Goal: Transaction & Acquisition: Purchase product/service

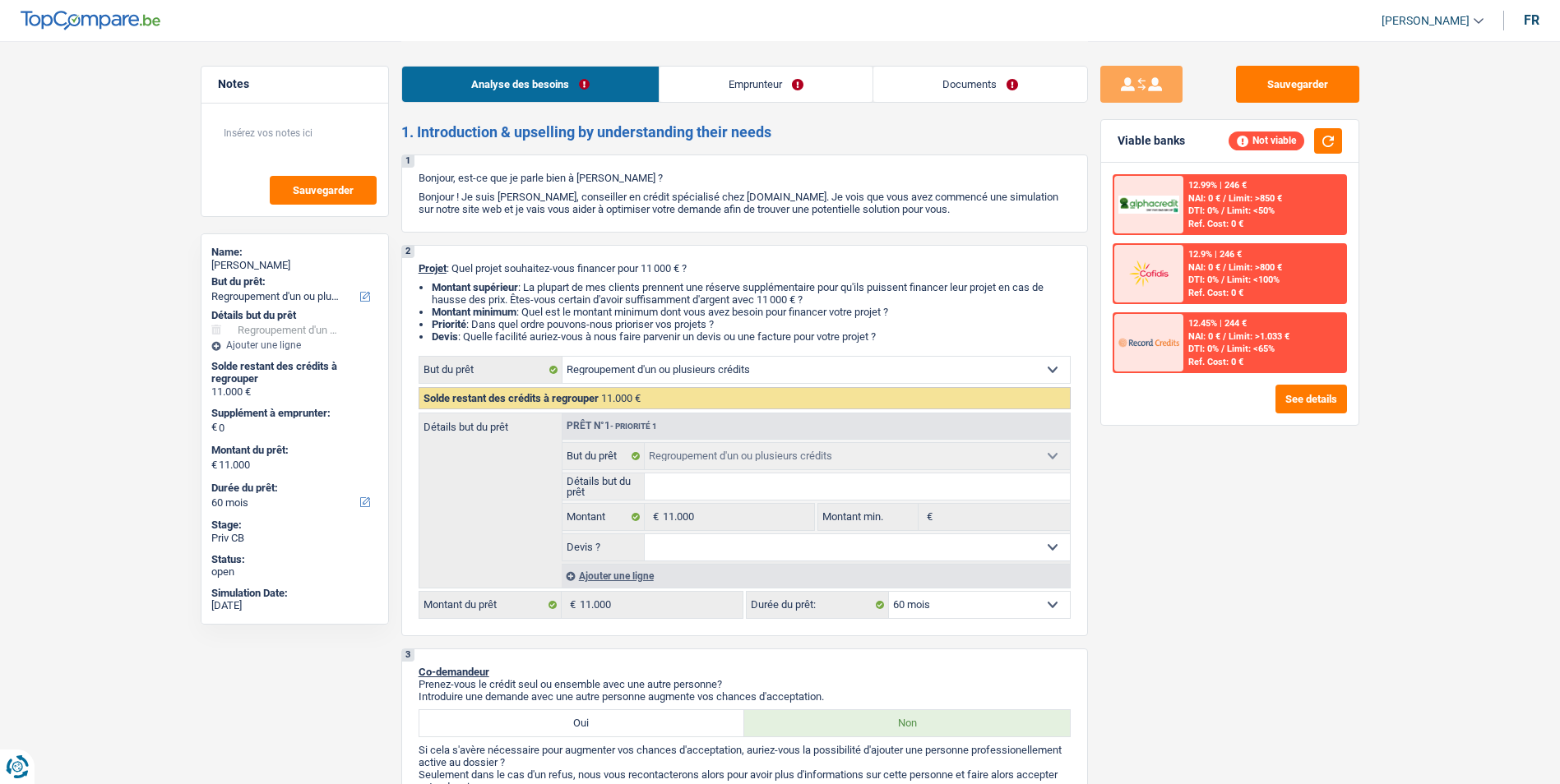
select select "refinancing"
select select "60"
select select "refinancing"
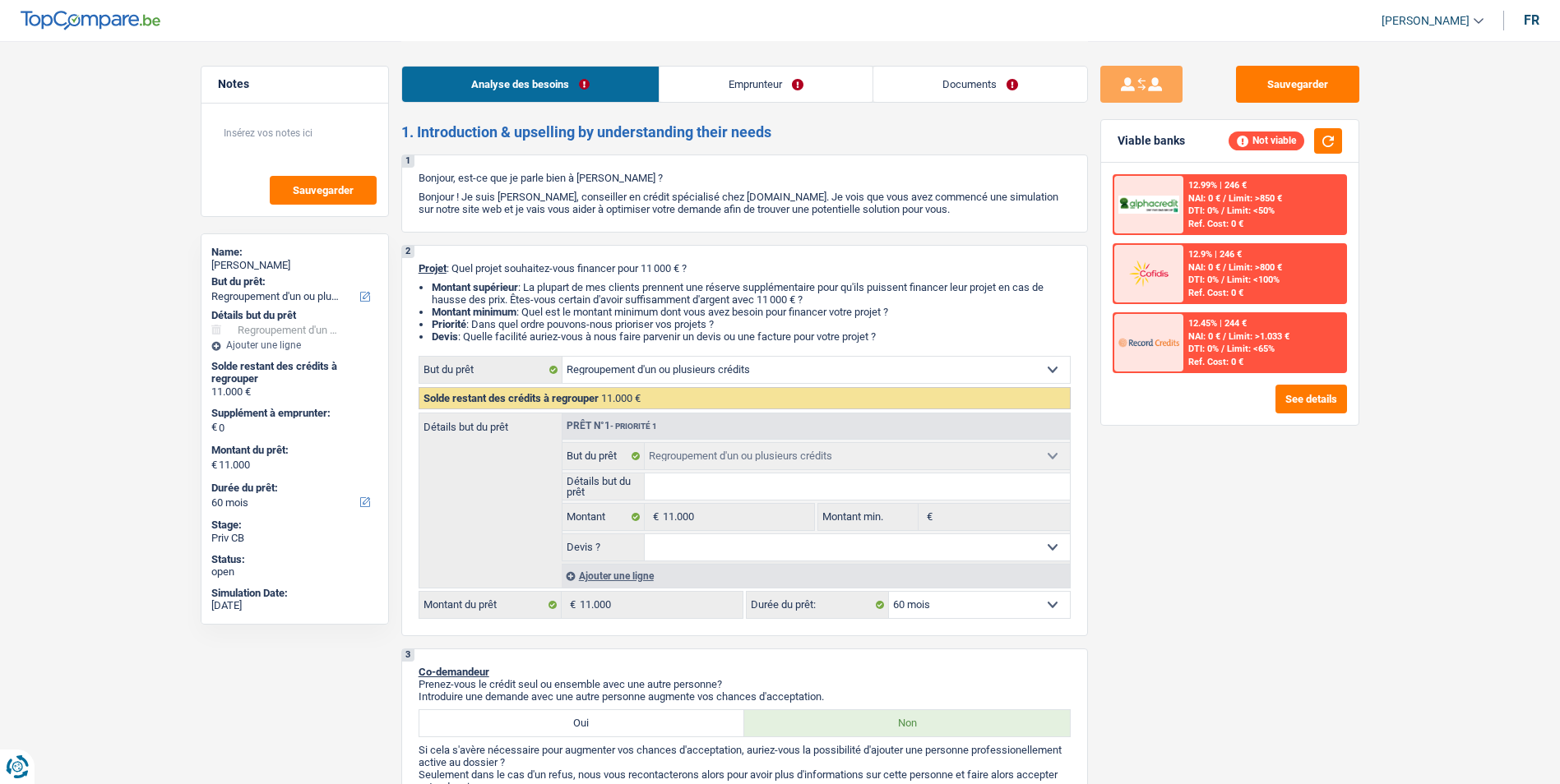
select select "60"
select select "worker"
select select "netSalary"
select select "rents"
select select "refinancing"
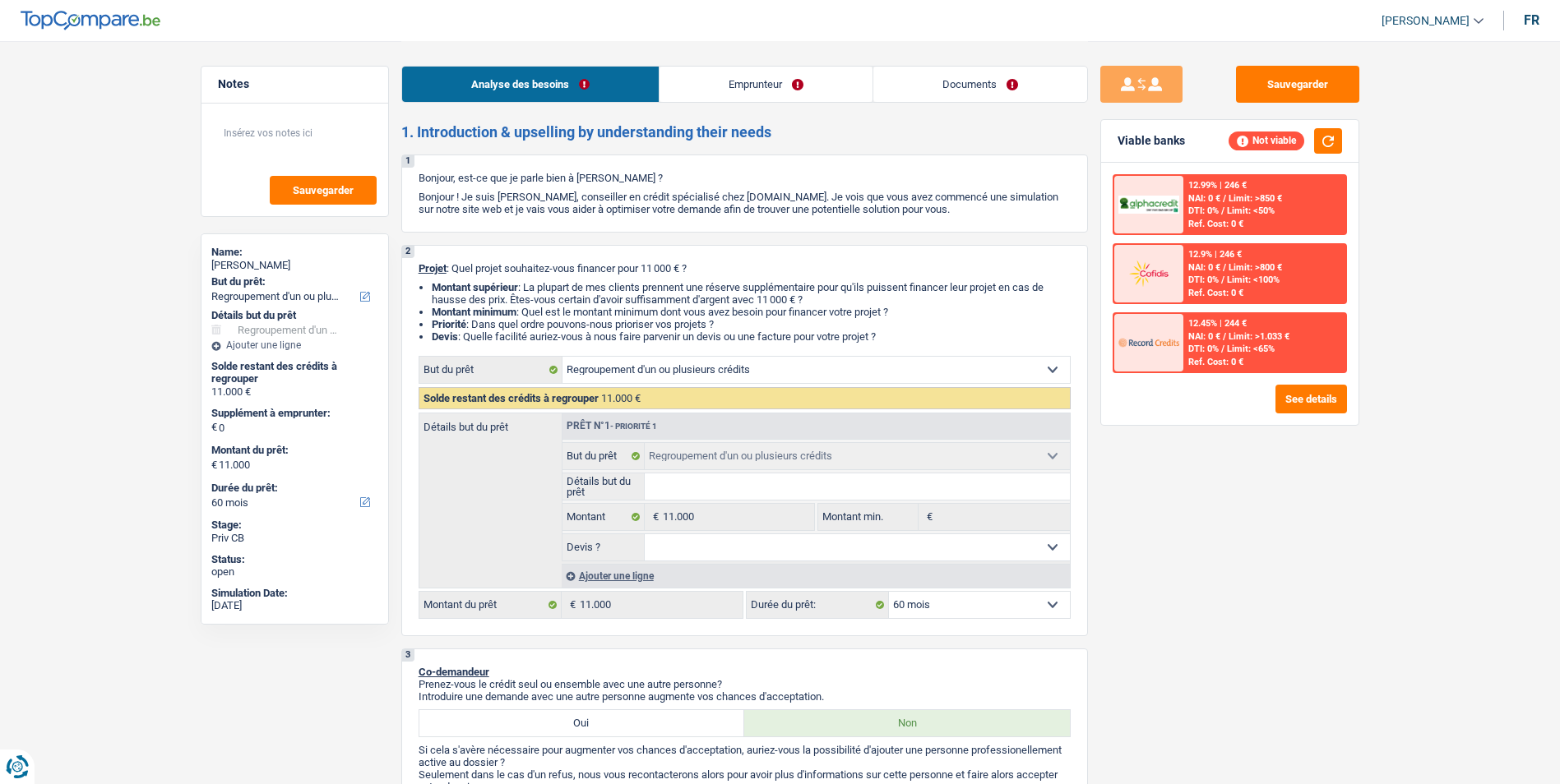
select select "refinancing"
select select "60"
click at [924, 88] on link "Documents" at bounding box center [980, 84] width 214 height 35
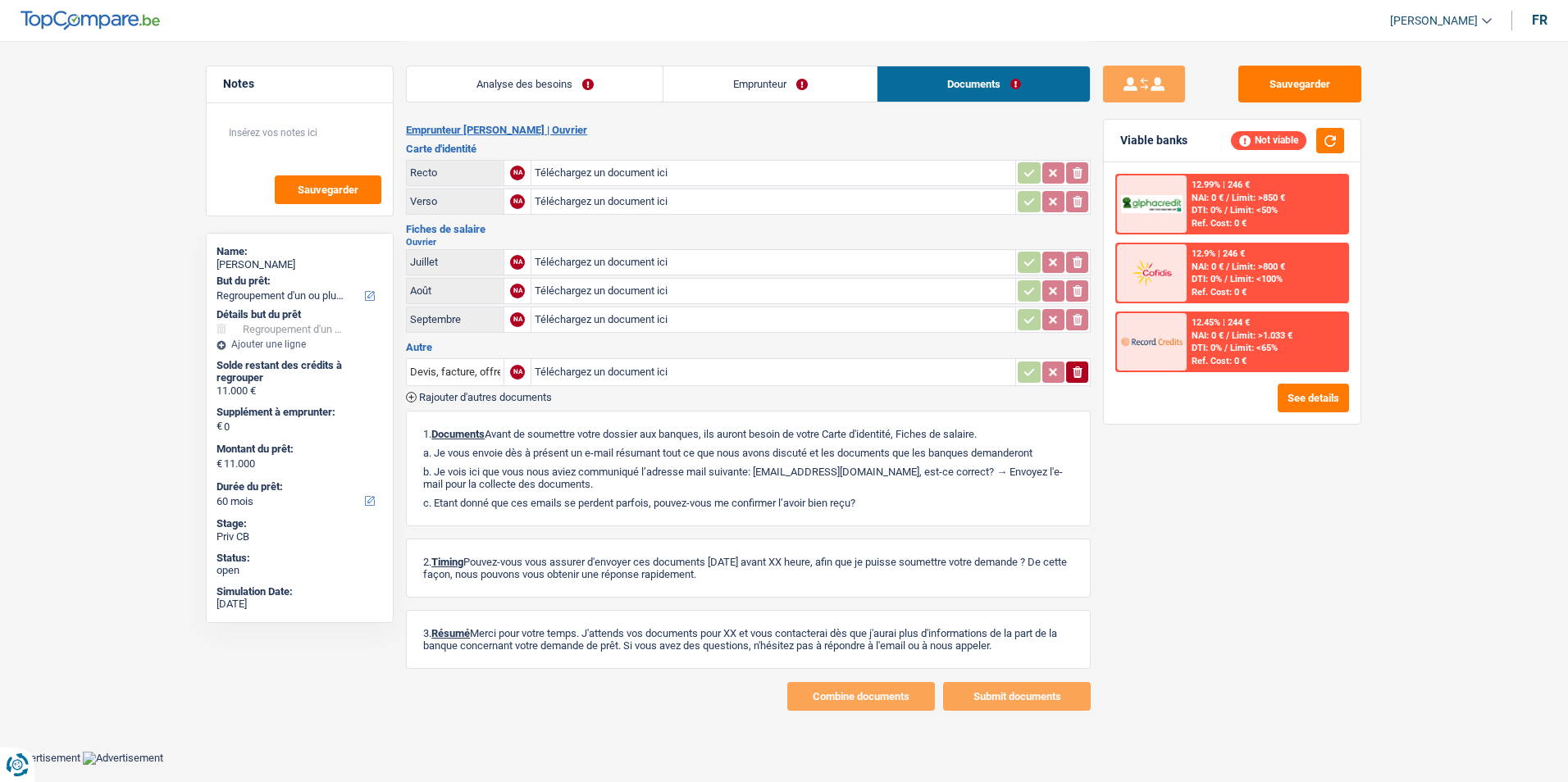
click at [787, 86] on link "Emprunteur" at bounding box center [770, 84] width 213 height 35
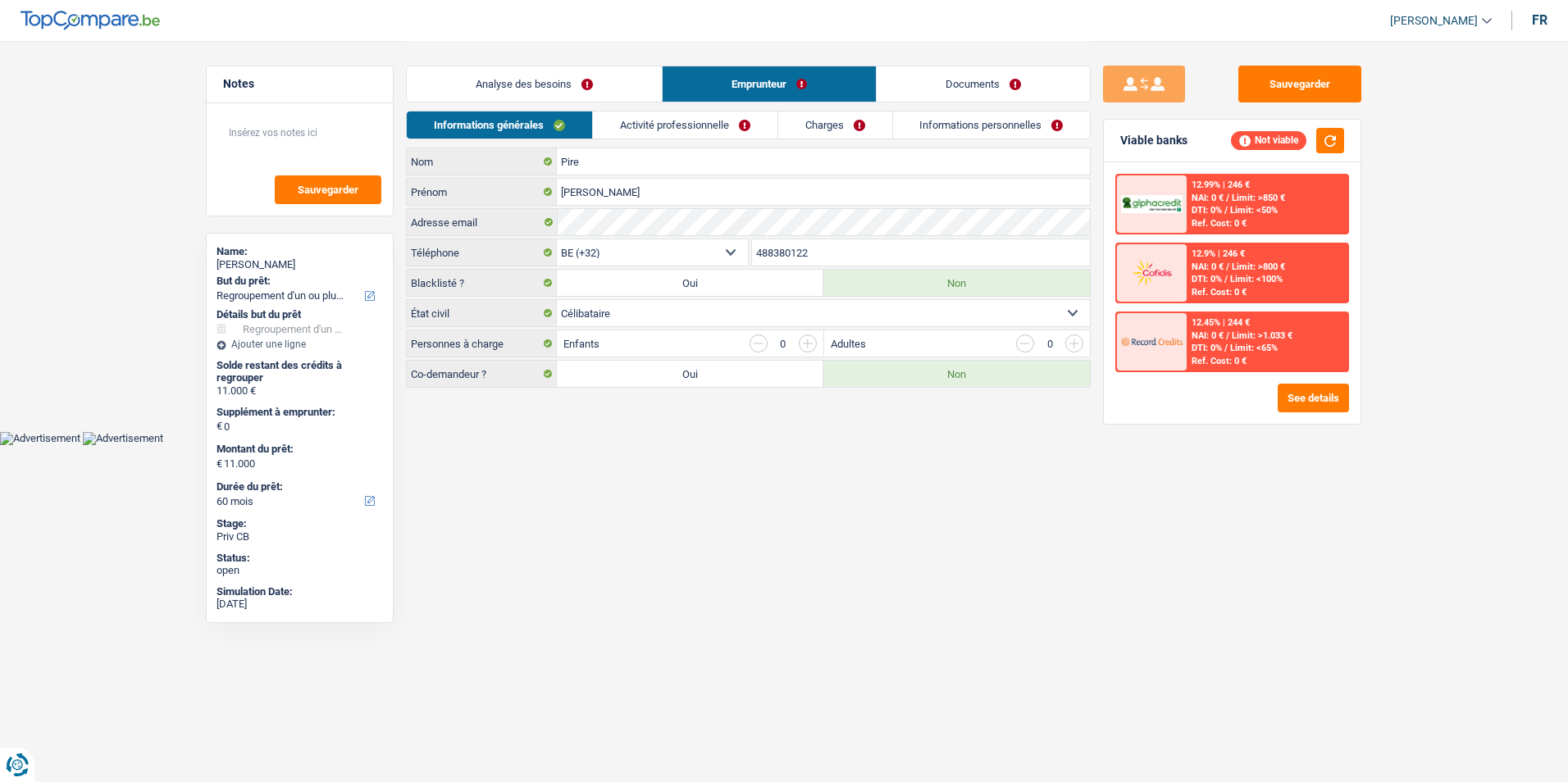
click at [569, 81] on link "Analyse des besoins" at bounding box center [534, 84] width 255 height 35
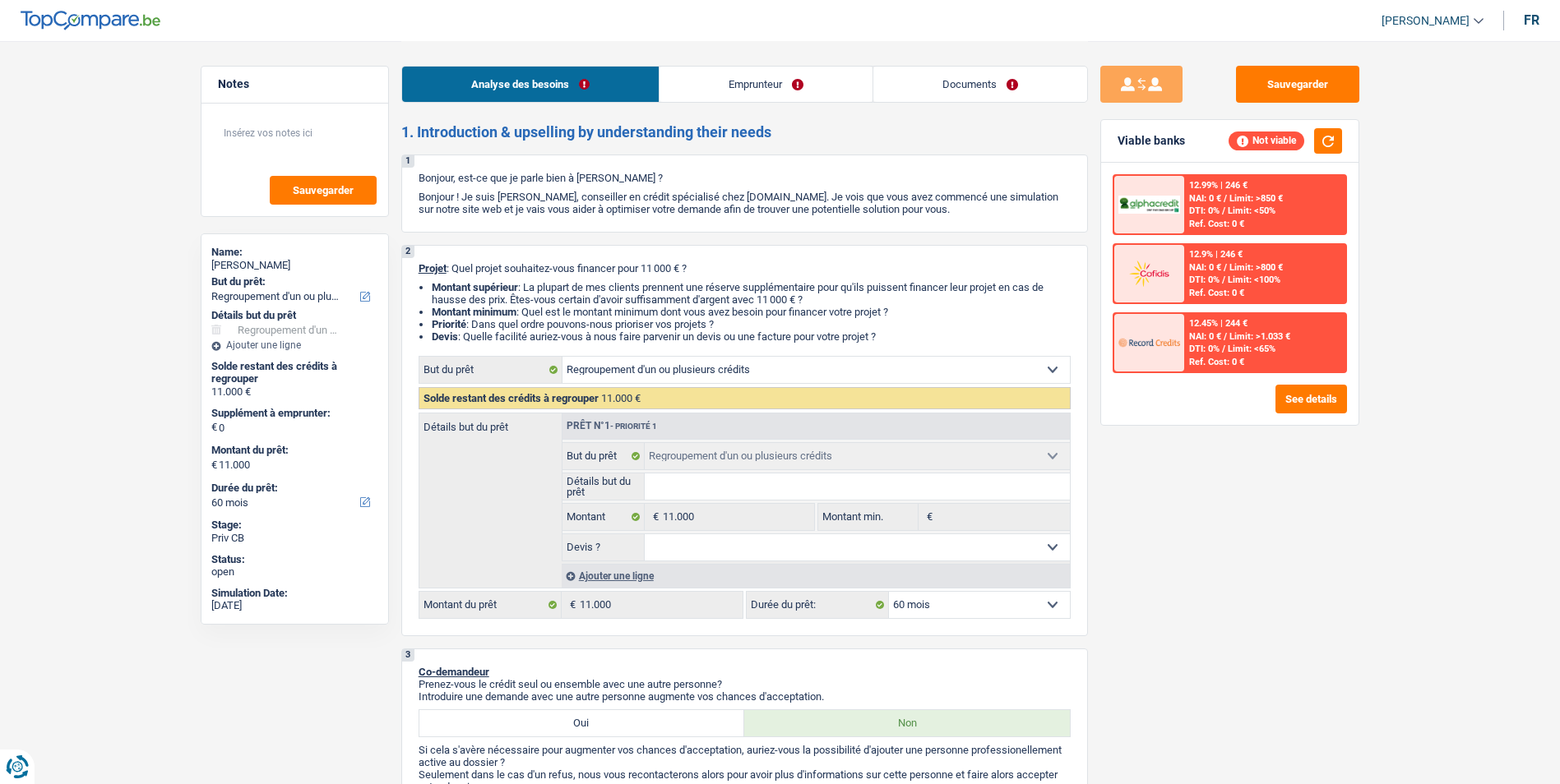
click at [719, 75] on link "Emprunteur" at bounding box center [765, 84] width 213 height 35
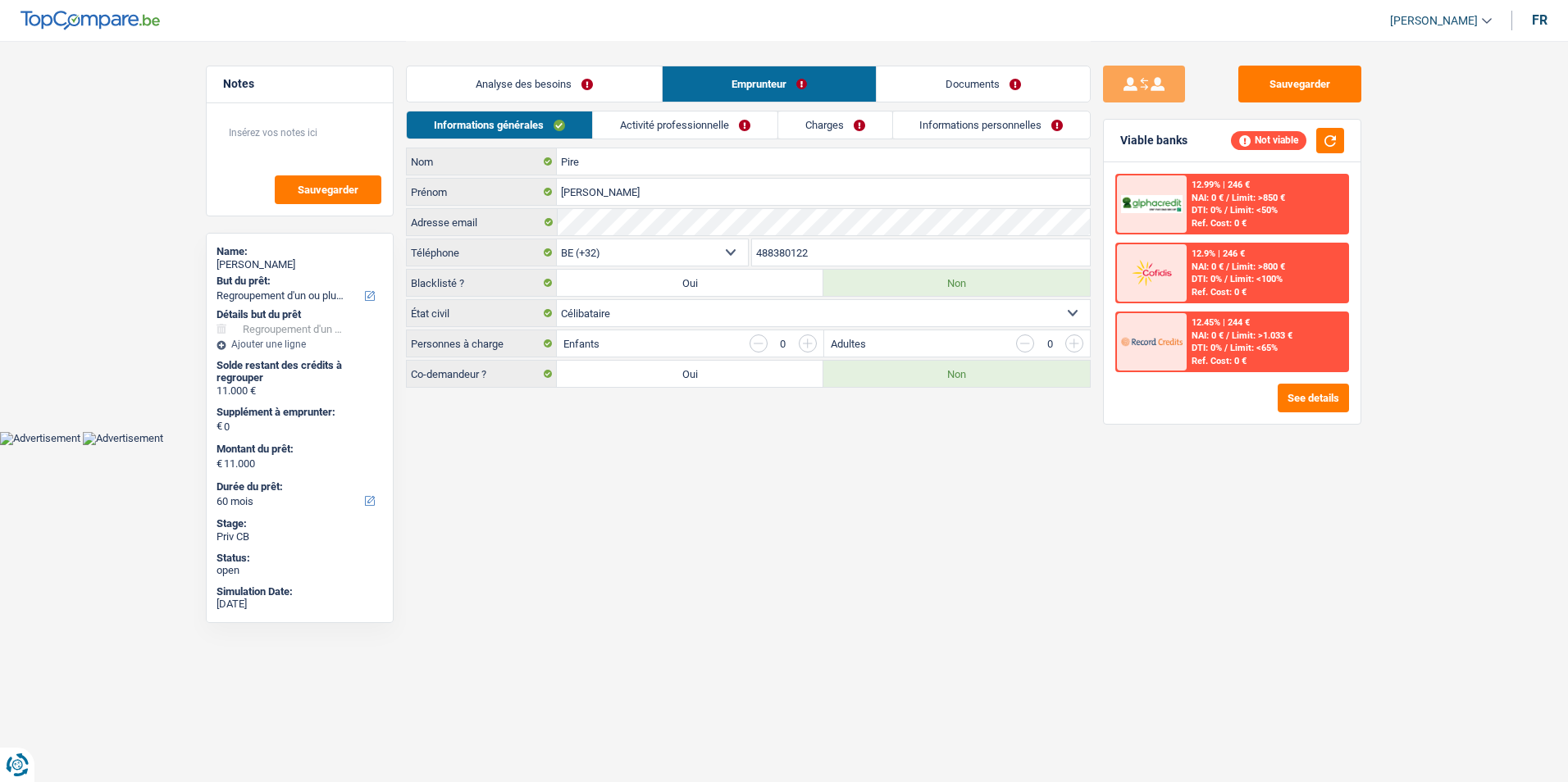
click at [528, 77] on link "Analyse des besoins" at bounding box center [534, 84] width 255 height 35
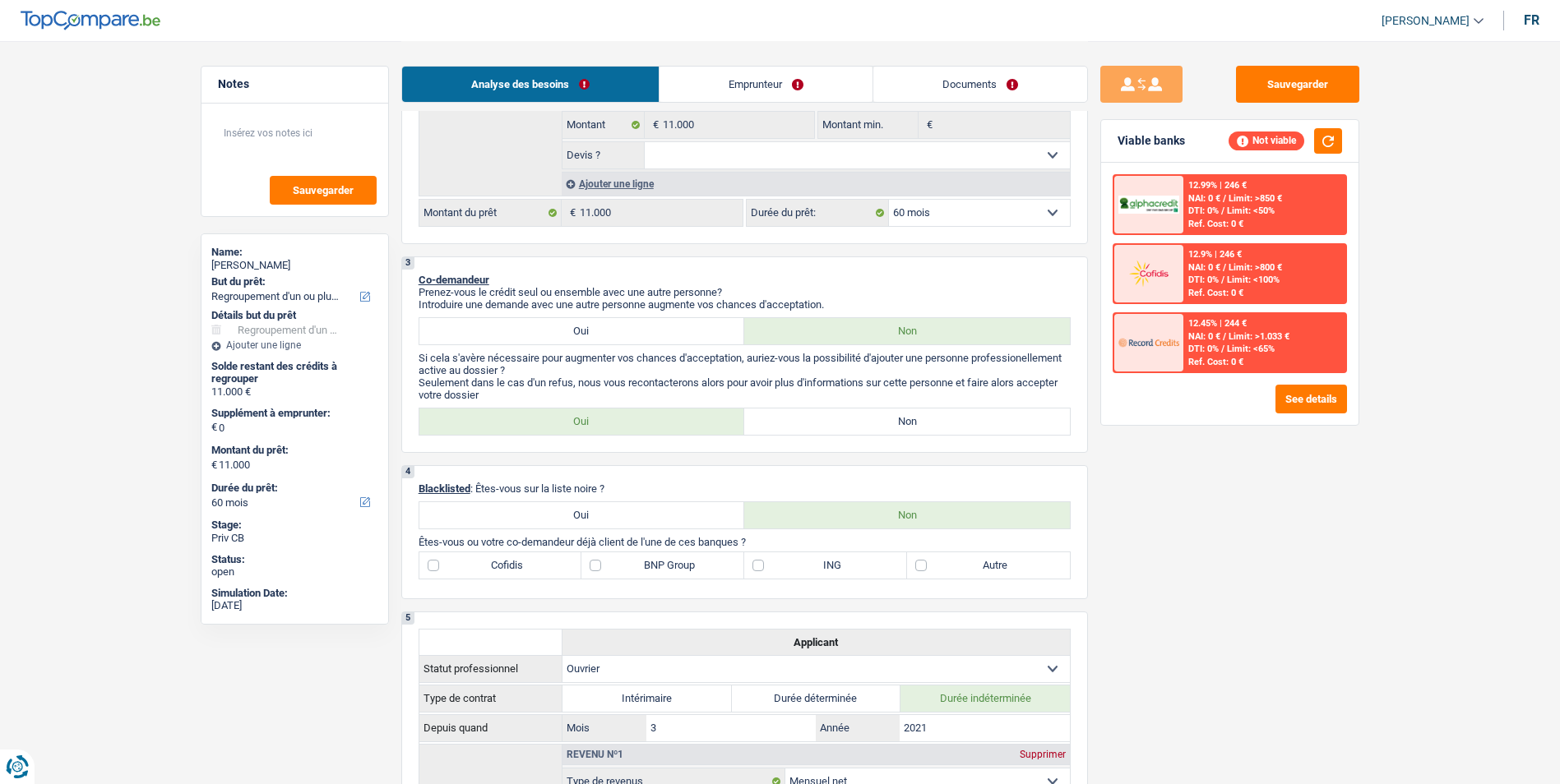
scroll to position [411, 0]
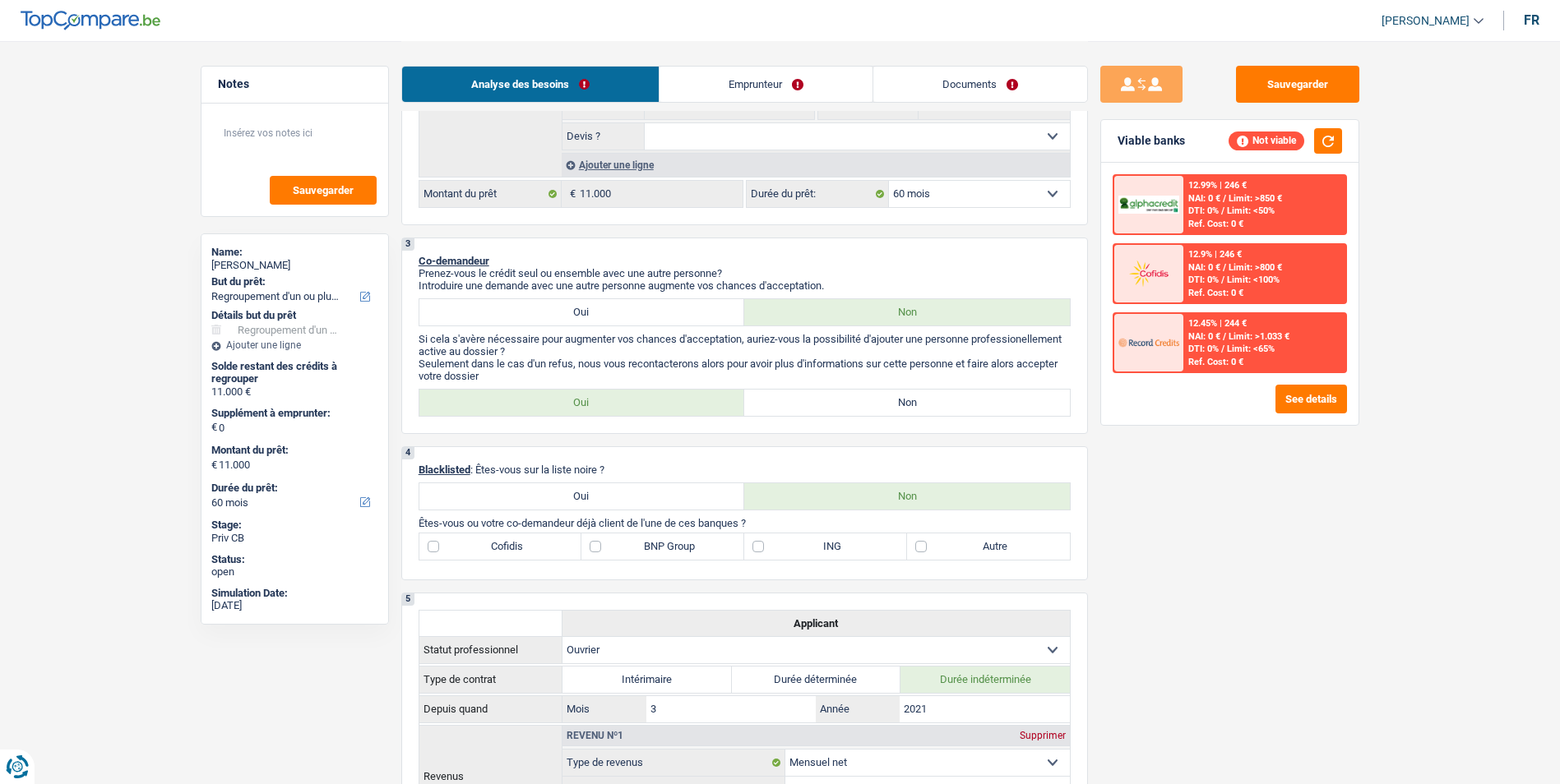
click at [824, 393] on label "Non" at bounding box center [907, 402] width 326 height 26
click at [824, 393] on input "Non" at bounding box center [907, 402] width 326 height 26
radio input "true"
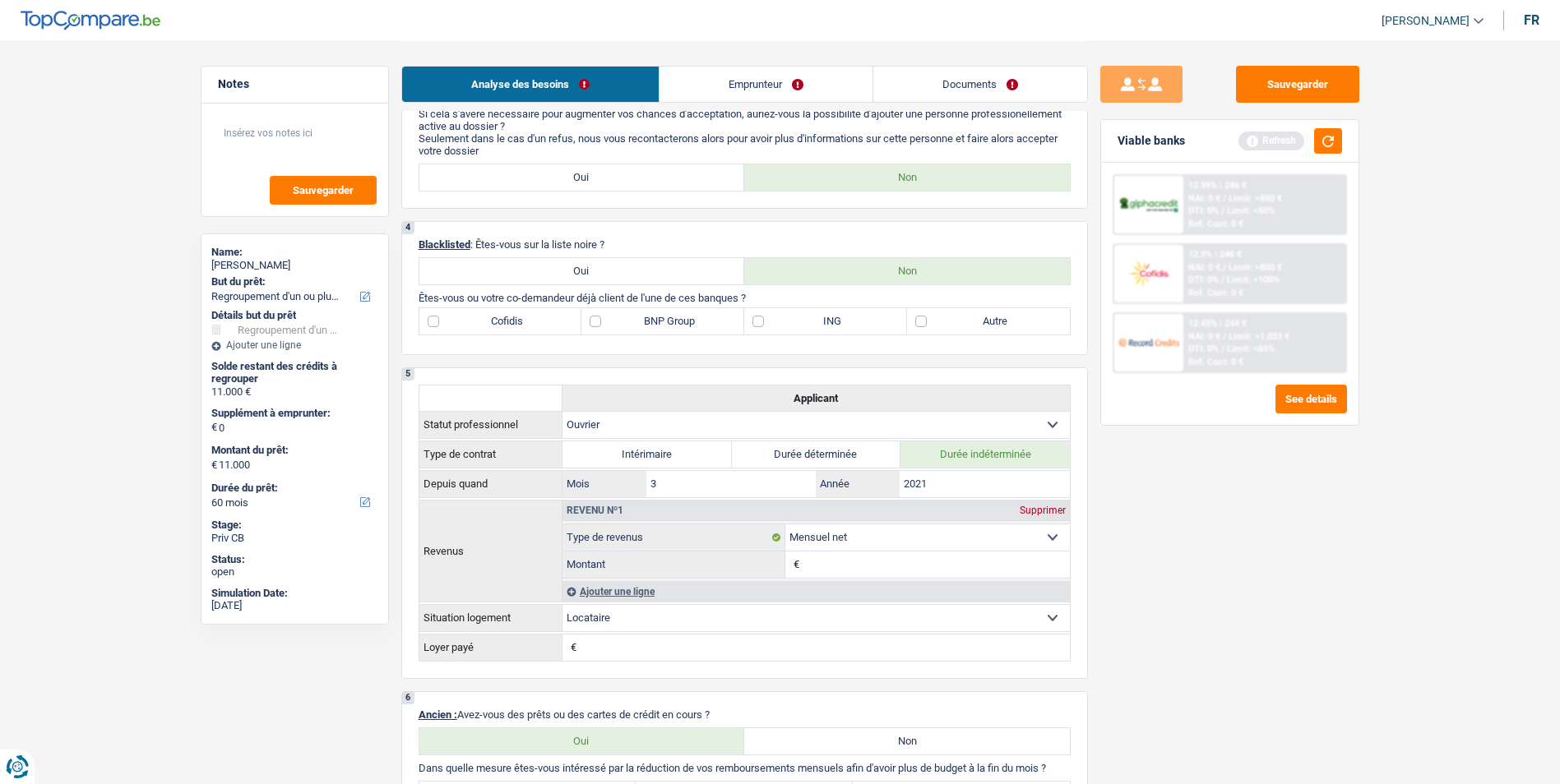
scroll to position [658, 0]
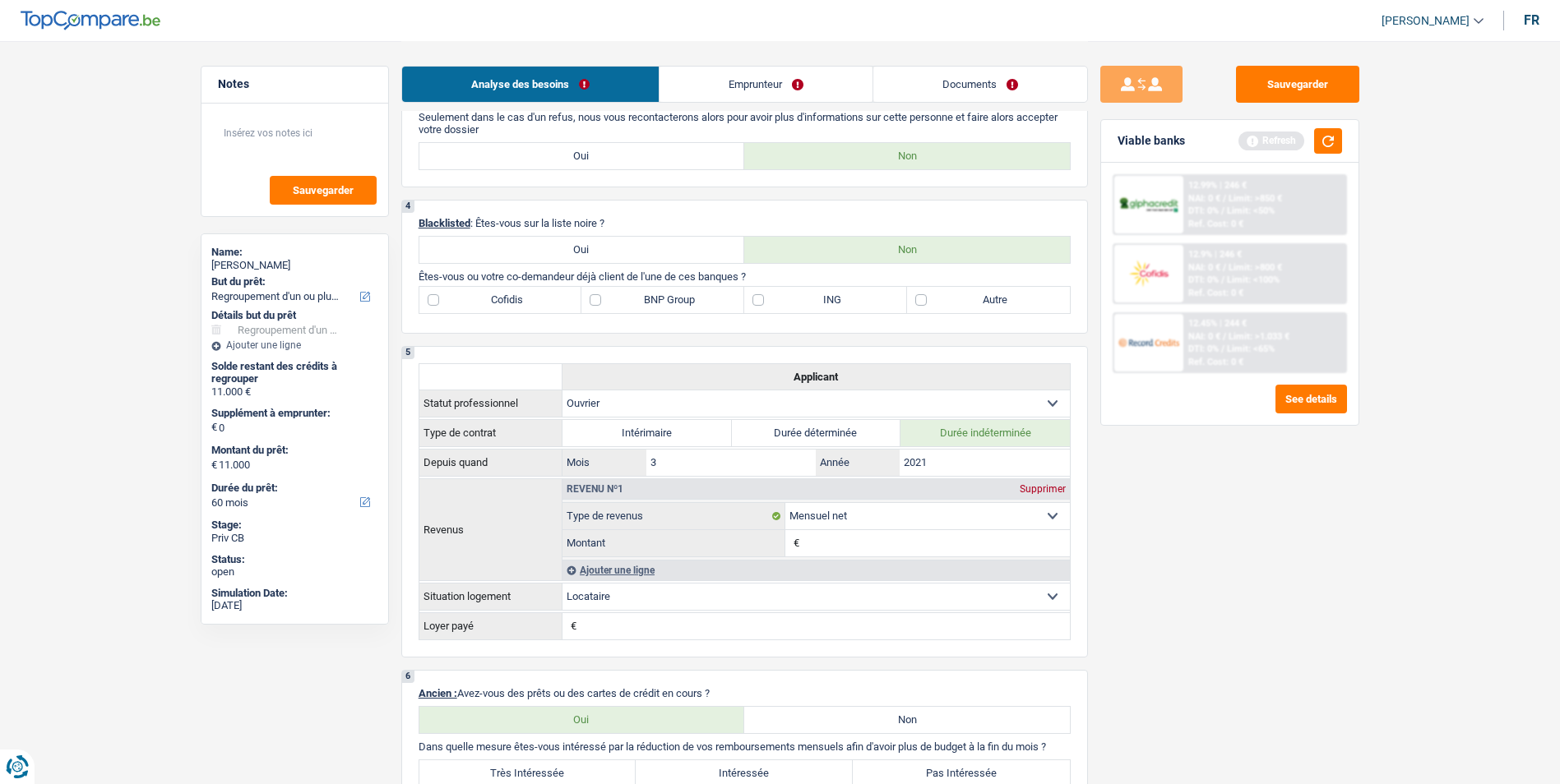
click at [918, 301] on label "Autre" at bounding box center [988, 300] width 163 height 26
click at [918, 301] on input "Autre" at bounding box center [988, 300] width 163 height 26
checkbox input "true"
click at [614, 298] on label "BNP Group" at bounding box center [663, 300] width 163 height 26
click at [614, 298] on input "BNP Group" at bounding box center [663, 300] width 163 height 26
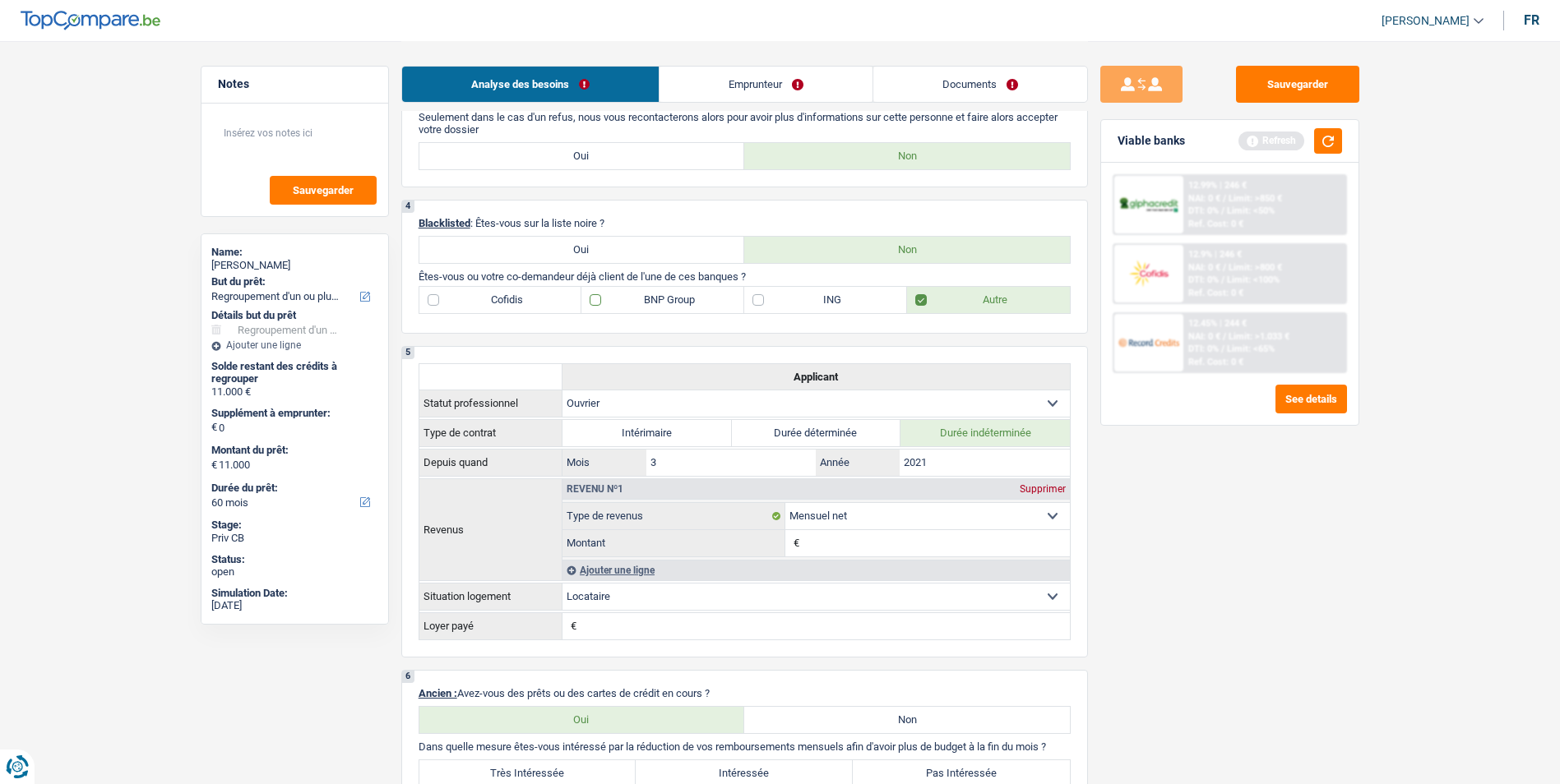
checkbox input "true"
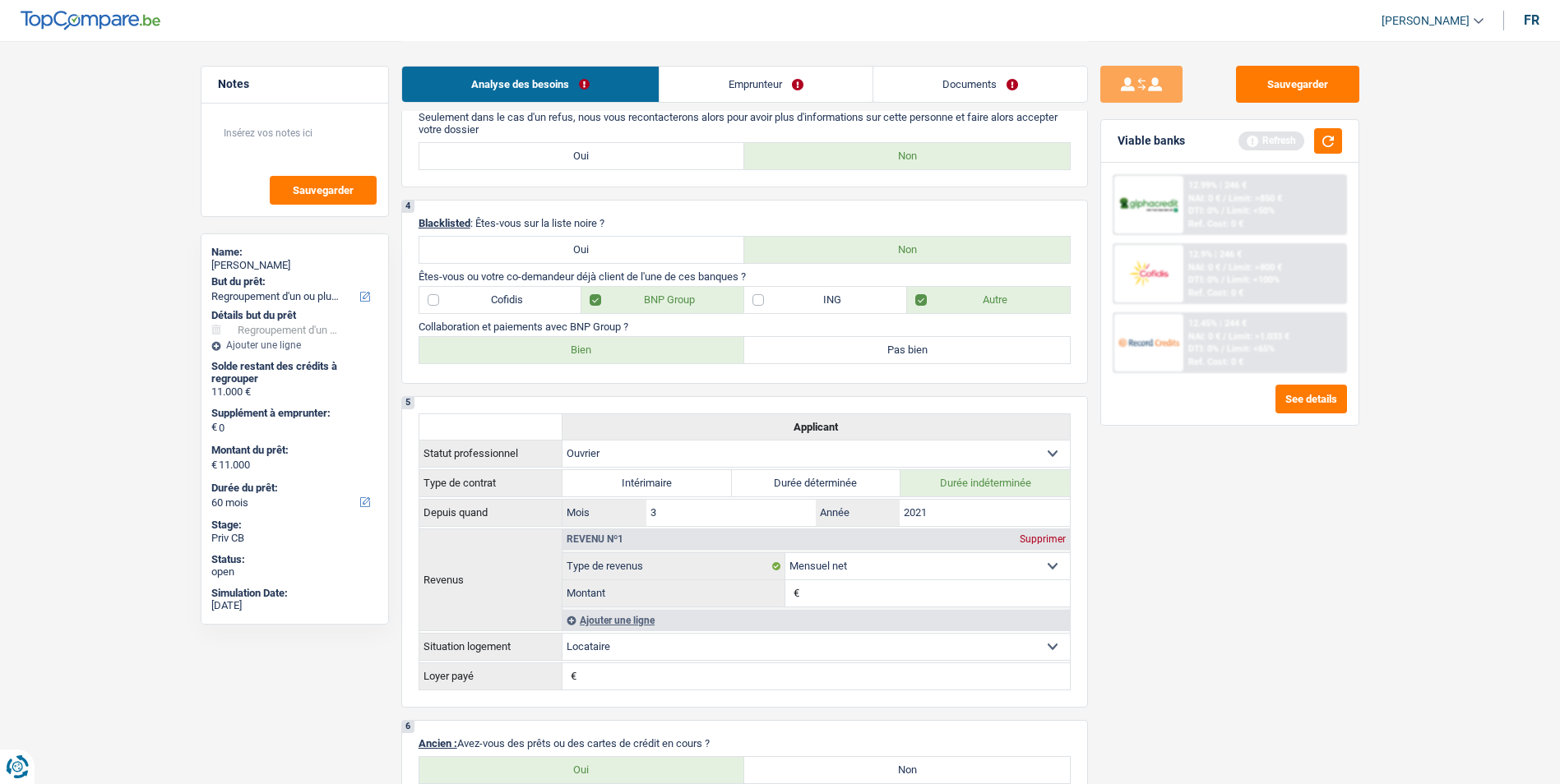
click at [599, 344] on label "Bien" at bounding box center [582, 350] width 326 height 26
click at [599, 344] on input "Bien" at bounding box center [582, 350] width 326 height 26
radio input "true"
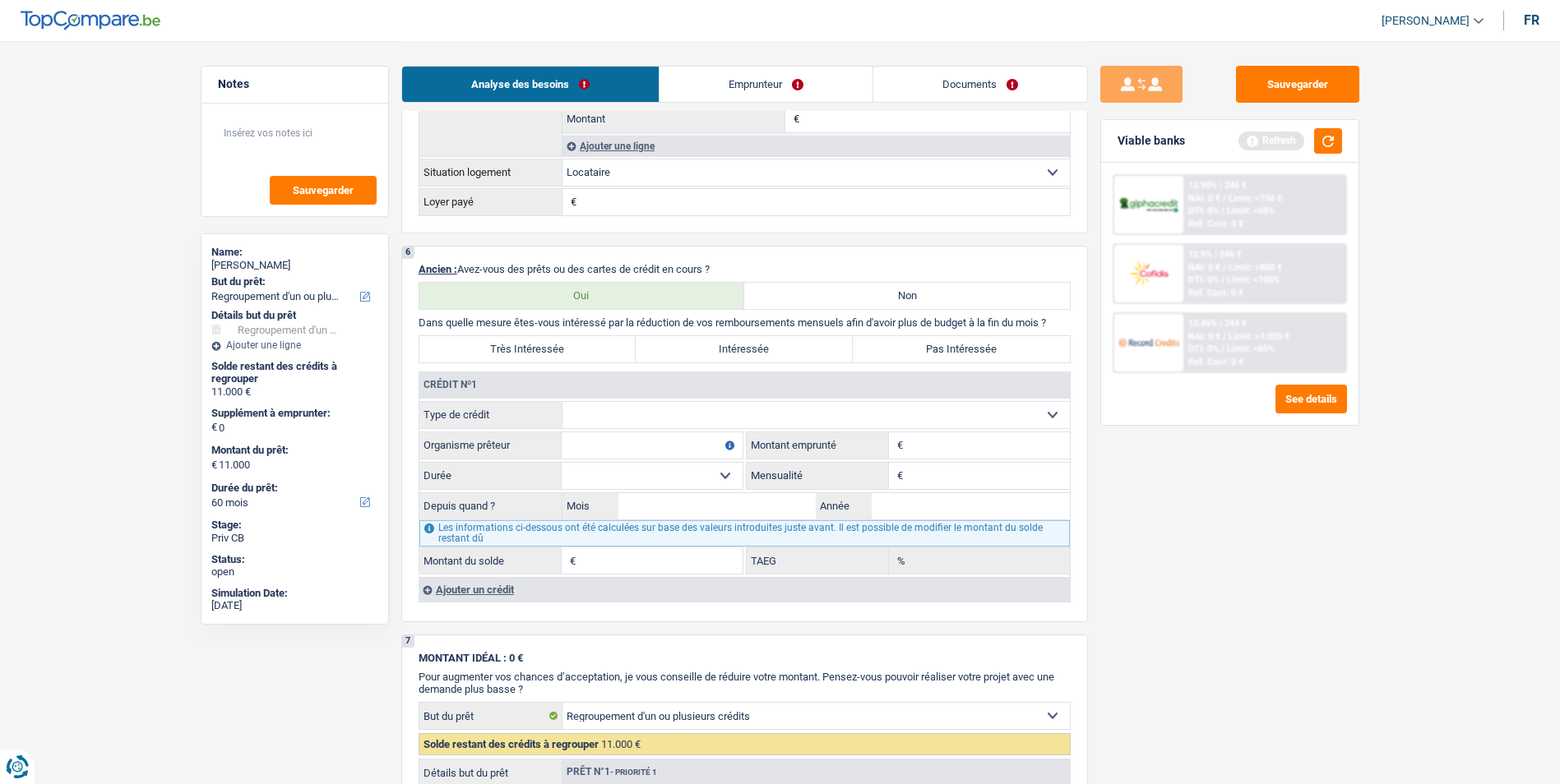
scroll to position [1151, 0]
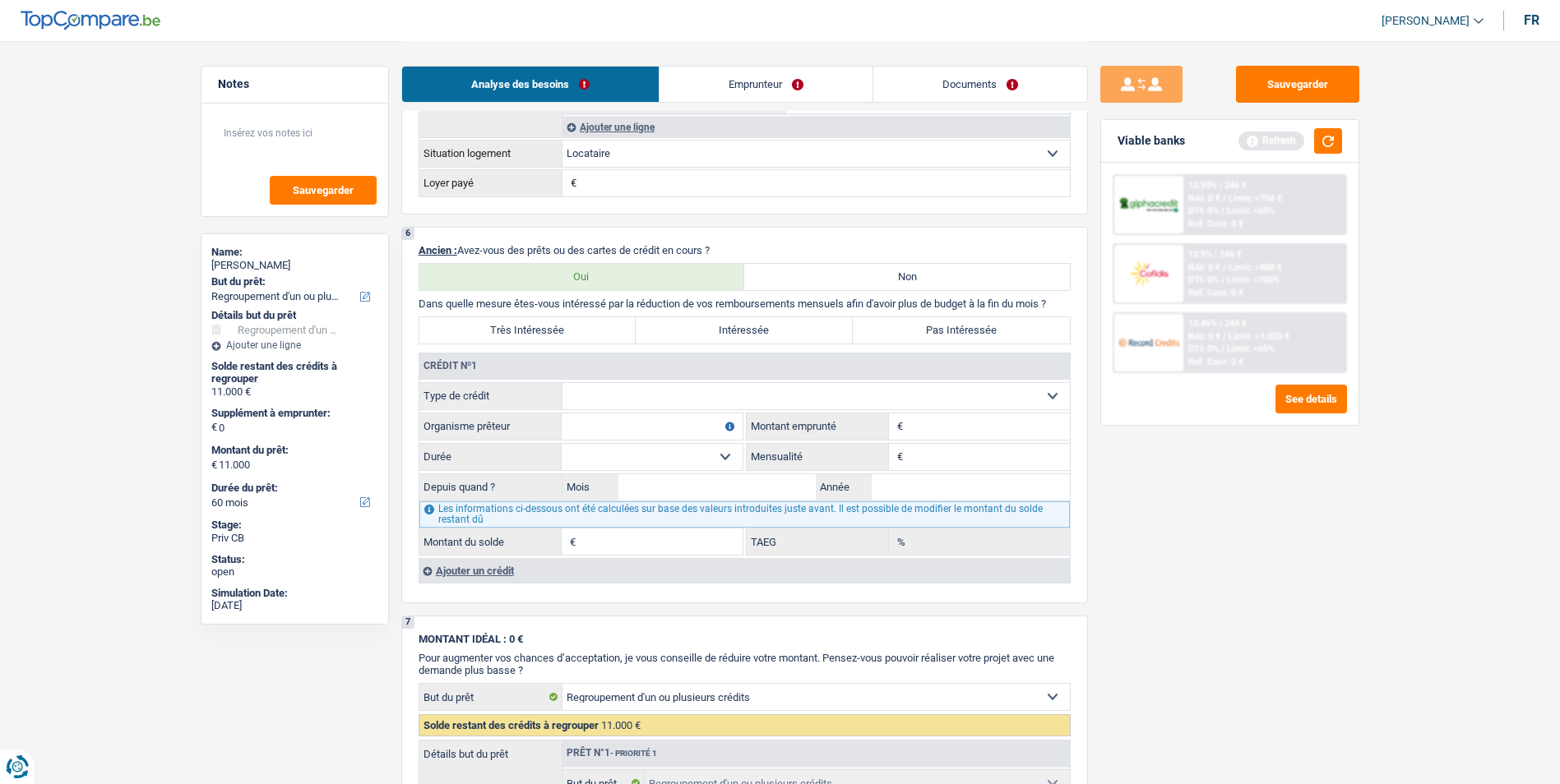
click at [576, 326] on label "Très Intéressée" at bounding box center [528, 331] width 217 height 26
click at [576, 326] on input "Très Intéressée" at bounding box center [528, 331] width 217 height 26
radio input "true"
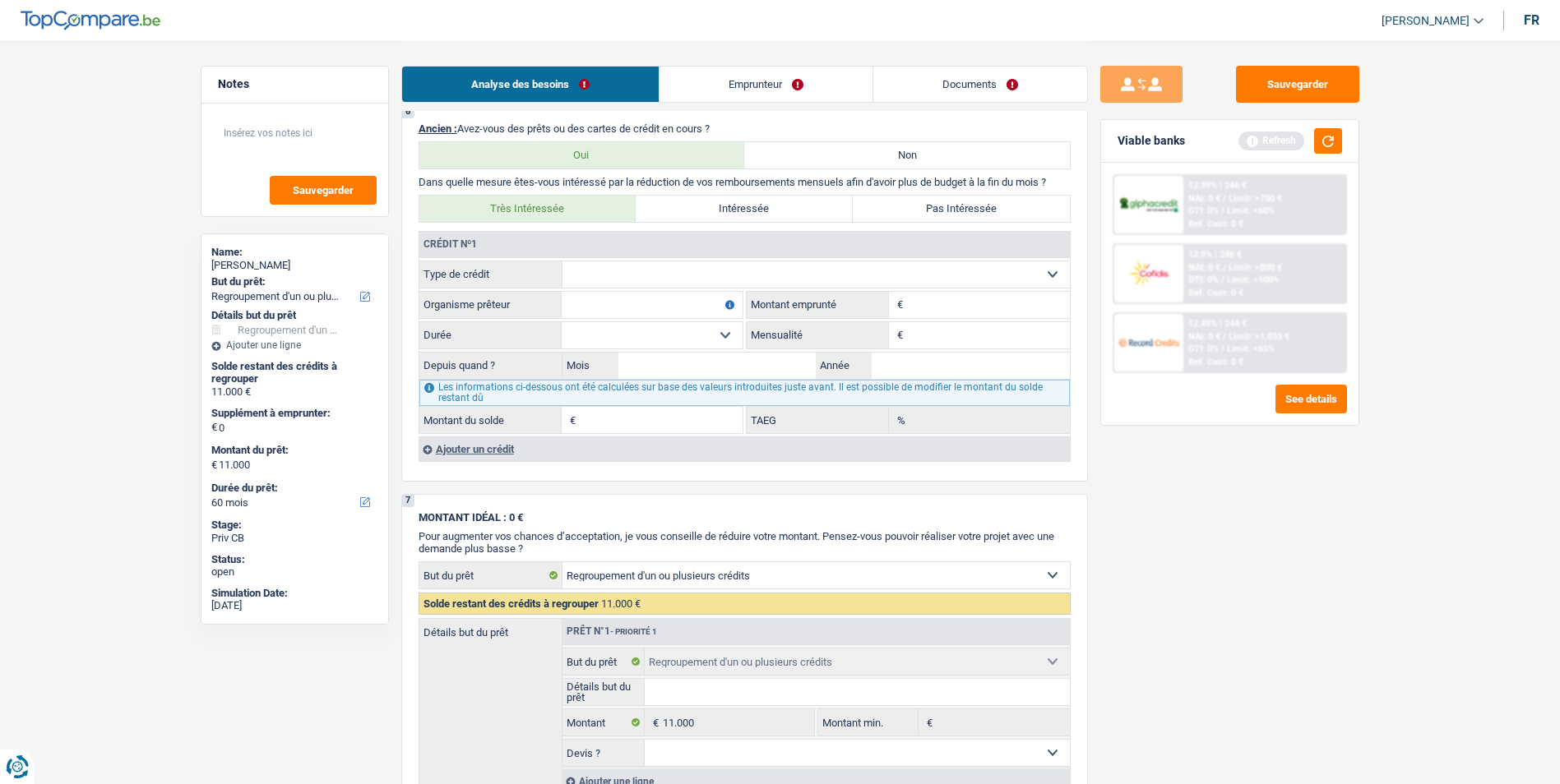
scroll to position [1315, 0]
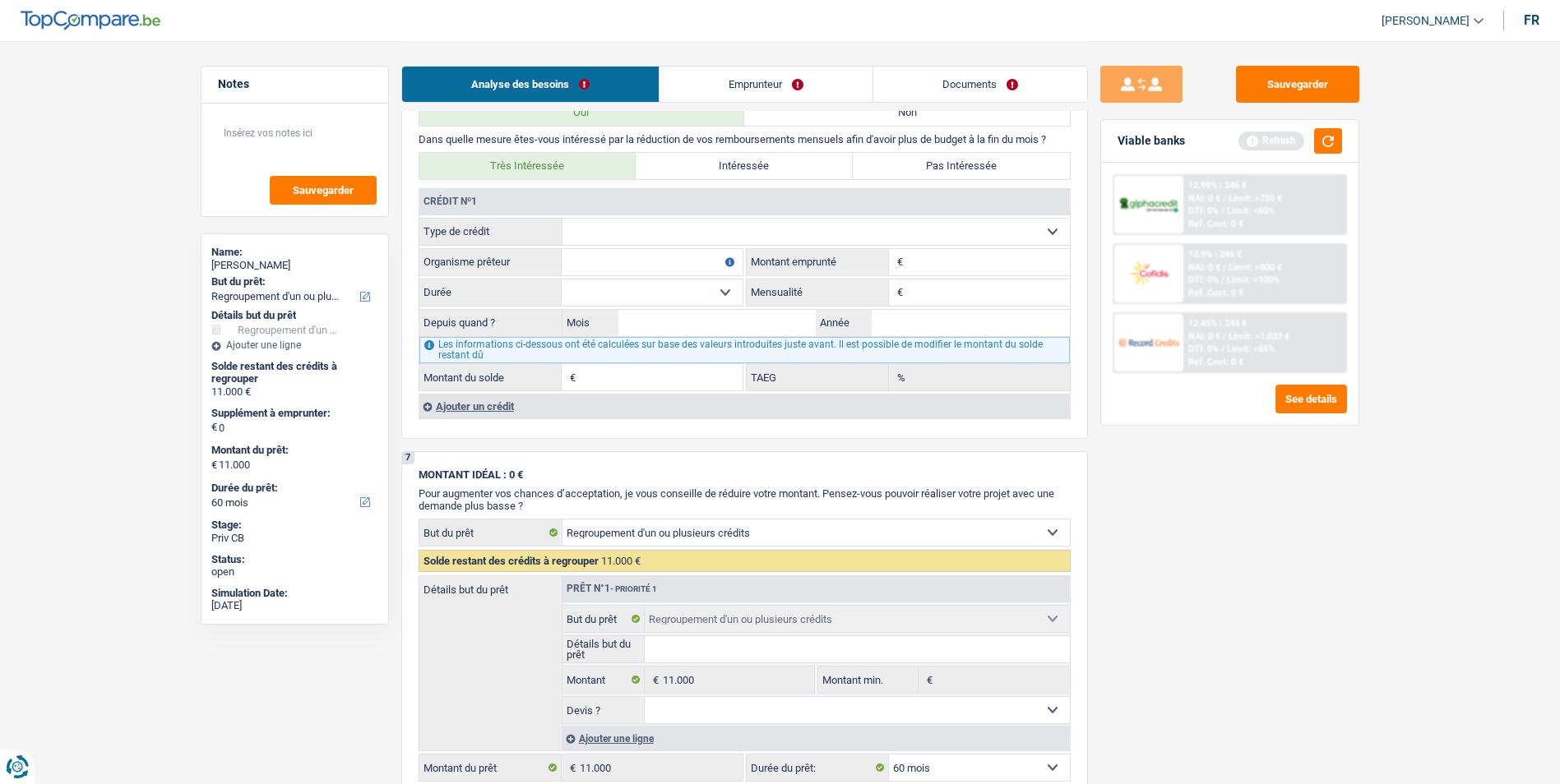
click at [693, 233] on select "Carte ou ouverture de crédit Prêt hypothécaire Vente à tempérament Prêt à tempé…" at bounding box center [817, 232] width 508 height 26
select select "personalLoan"
type input "0"
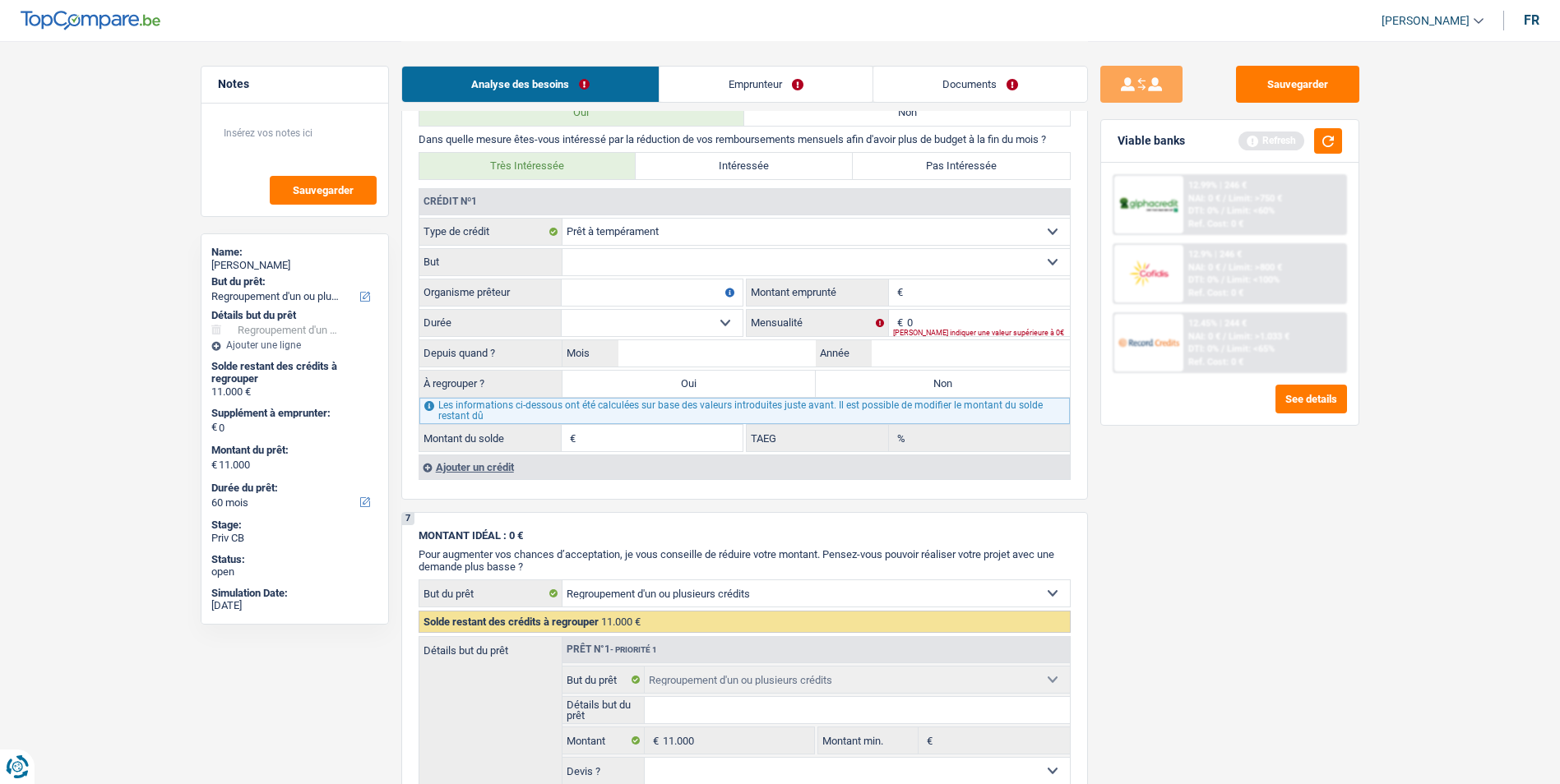
click at [685, 293] on input "Organisme prêteur" at bounding box center [652, 292] width 181 height 26
type input "Beobank"
click at [979, 292] on input "Montant" at bounding box center [988, 292] width 163 height 26
type input "8.000"
click at [716, 325] on select "12 mois 18 mois 24 mois 30 mois 36 mois 42 mois 48 mois Sélectionner une option" at bounding box center [652, 323] width 181 height 26
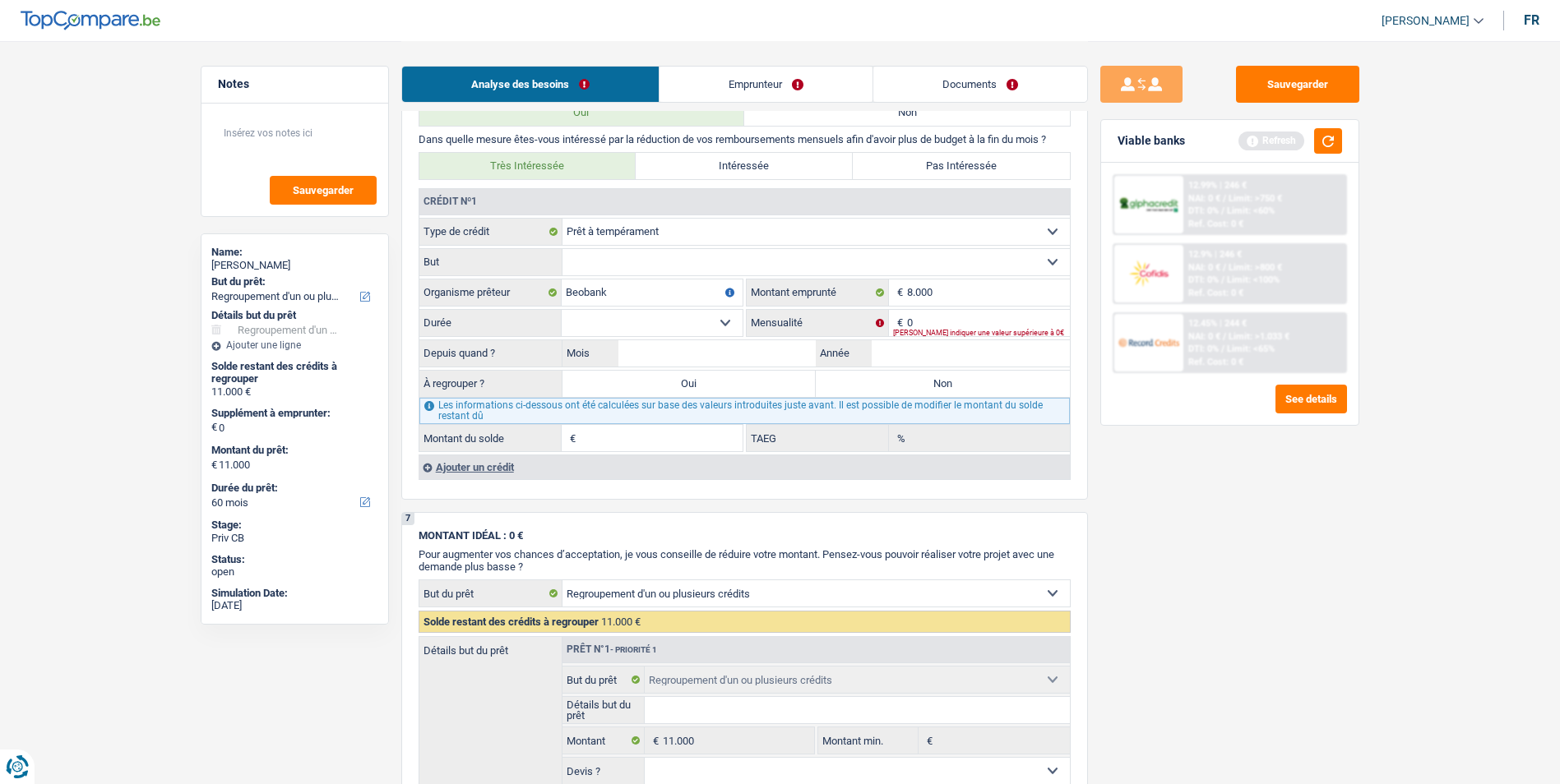
select select "42"
click at [562, 310] on select "12 mois 18 mois 24 mois 30 mois 36 mois 42 mois 48 mois Sélectionner une option" at bounding box center [652, 323] width 181 height 26
click at [945, 326] on input "0" at bounding box center [988, 323] width 163 height 26
type input "226"
click at [764, 382] on label "Oui" at bounding box center [690, 384] width 254 height 26
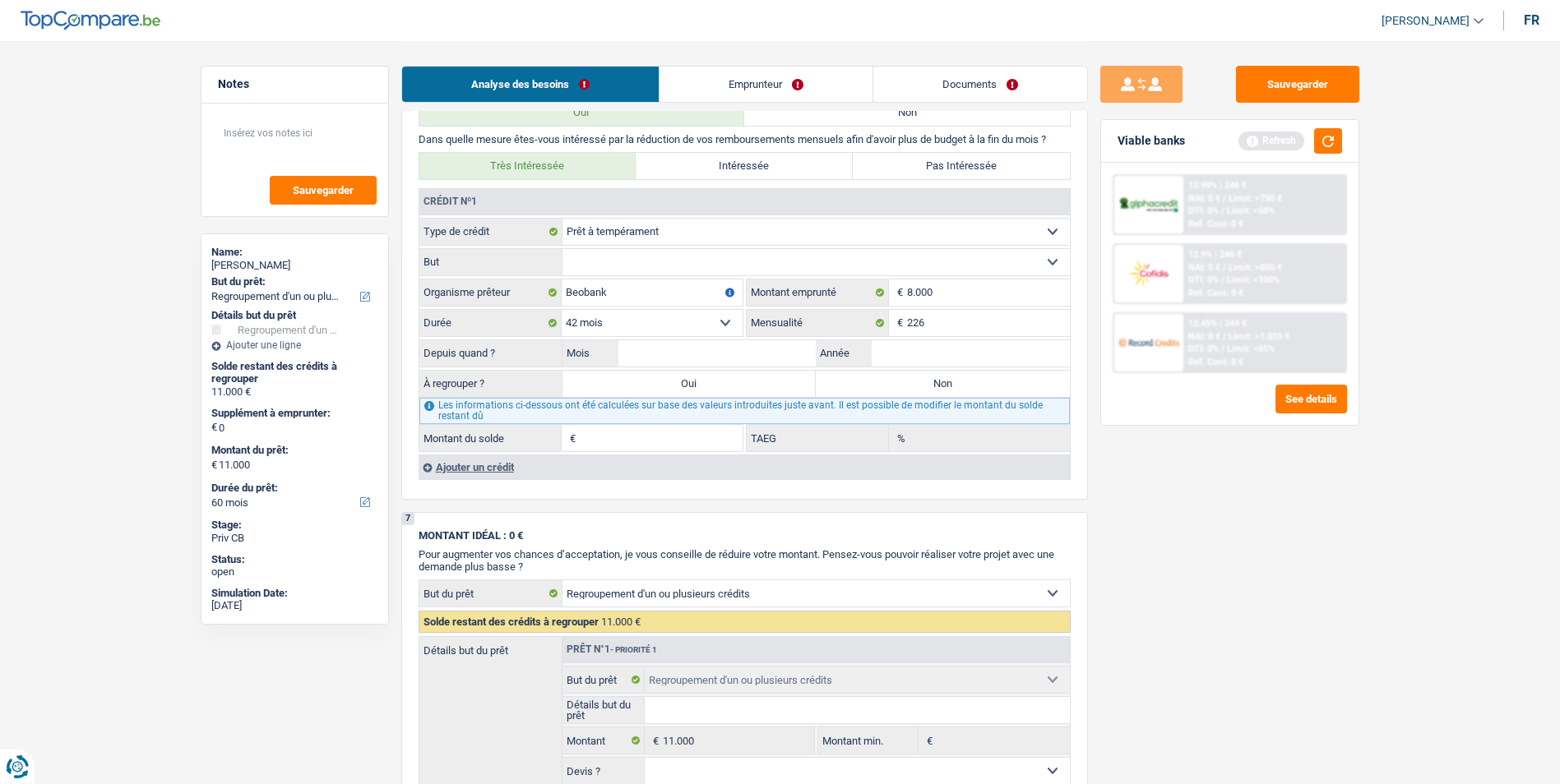
click at [764, 382] on input "Oui" at bounding box center [690, 384] width 254 height 26
radio input "true"
click at [706, 265] on select "Confort maison: meubles, textile, peinture, électroménager, outillage non-profe…" at bounding box center [817, 262] width 508 height 26
select select "homeFurnishingOrRelocation"
click at [563, 249] on select "Confort maison: meubles, textile, peinture, électroménager, outillage non-profe…" at bounding box center [817, 262] width 508 height 26
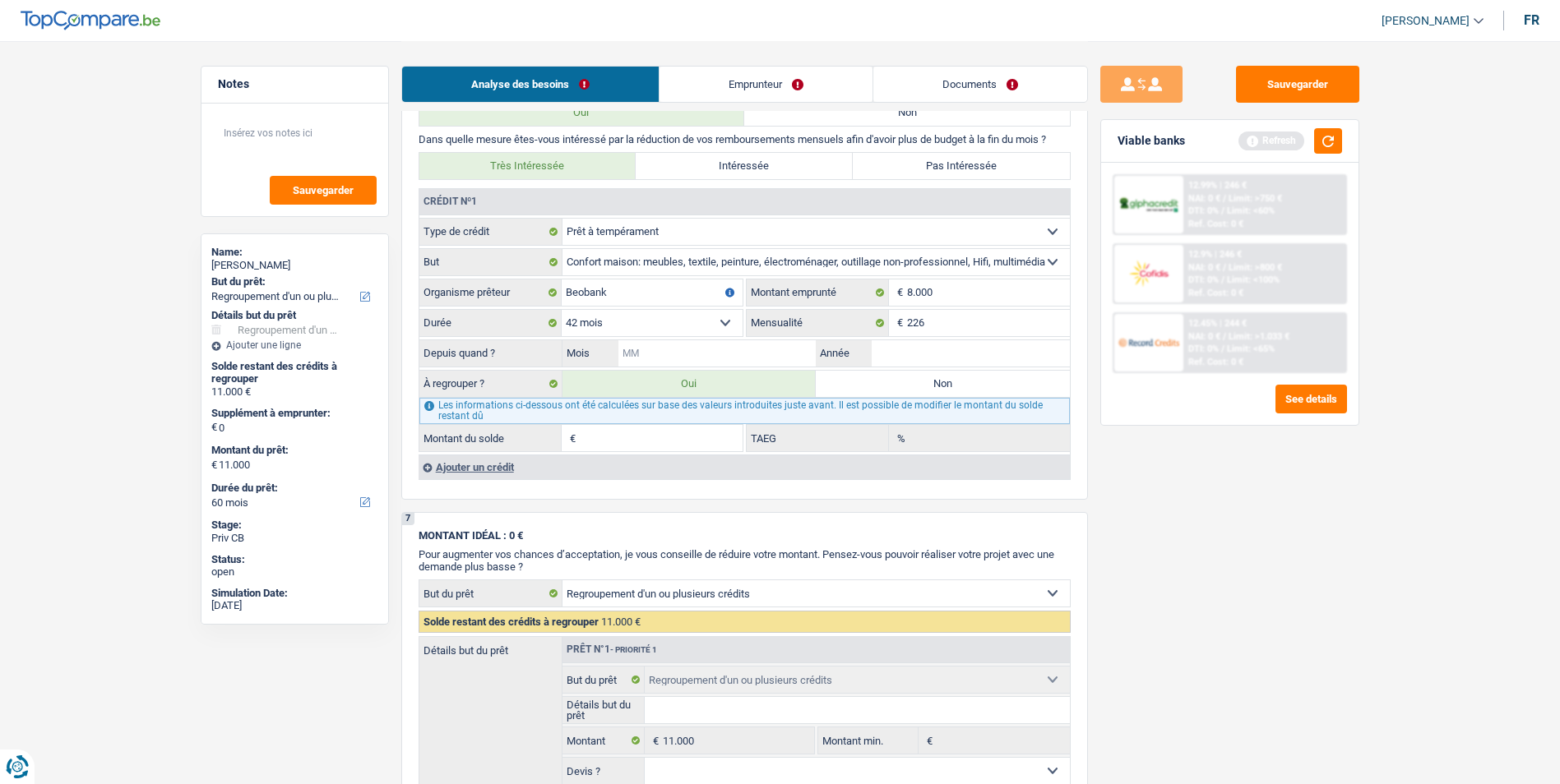
click at [734, 352] on input "Mois" at bounding box center [717, 354] width 198 height 26
type input "06"
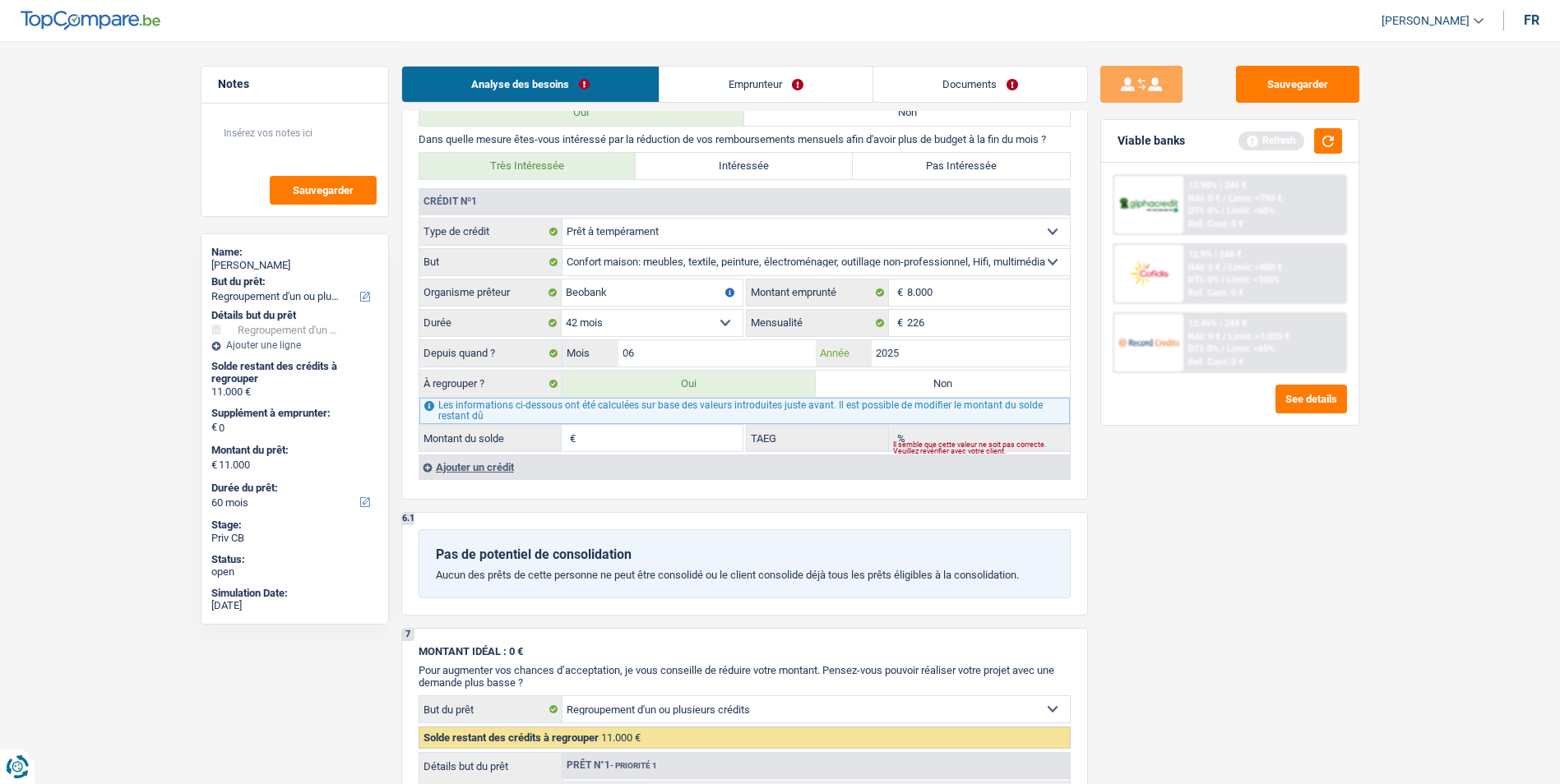
type input "2025"
type input "7.351"
select select "42"
type input "7.351"
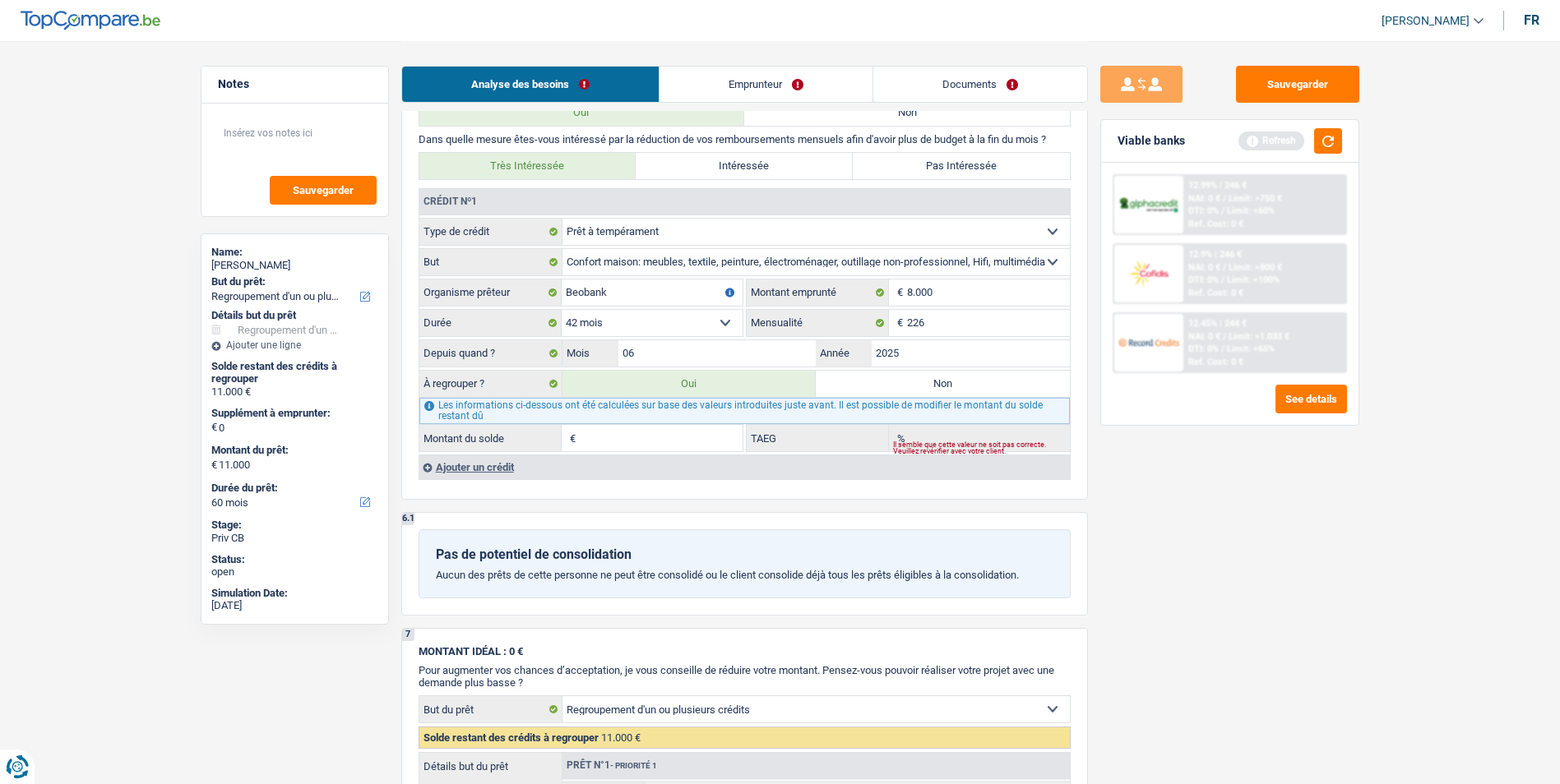
select select "42"
type input "7.351"
type input "10,32"
type input "7.351"
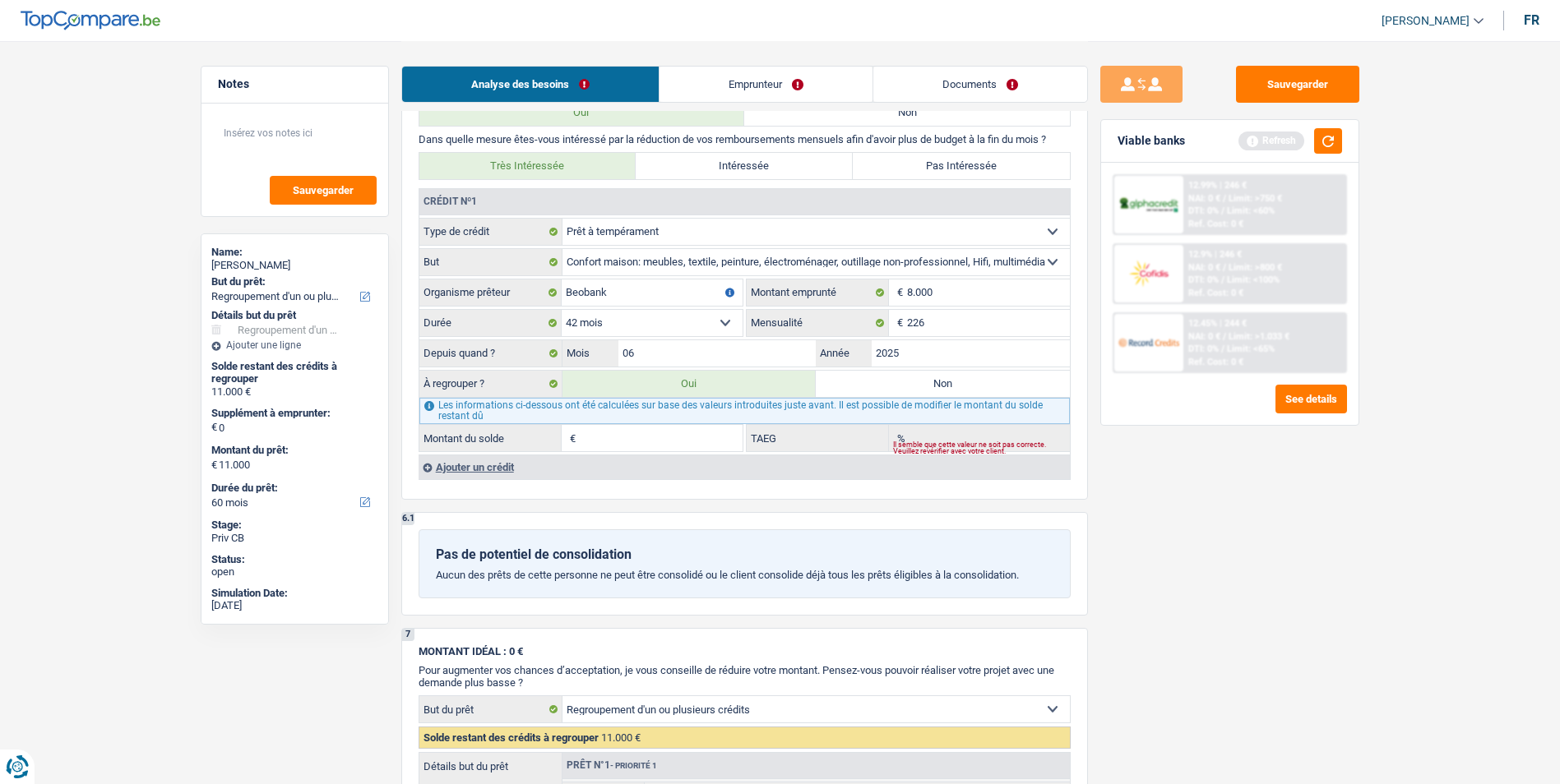
select select "42"
click at [494, 468] on div "Ajouter un crédit" at bounding box center [744, 467] width 651 height 24
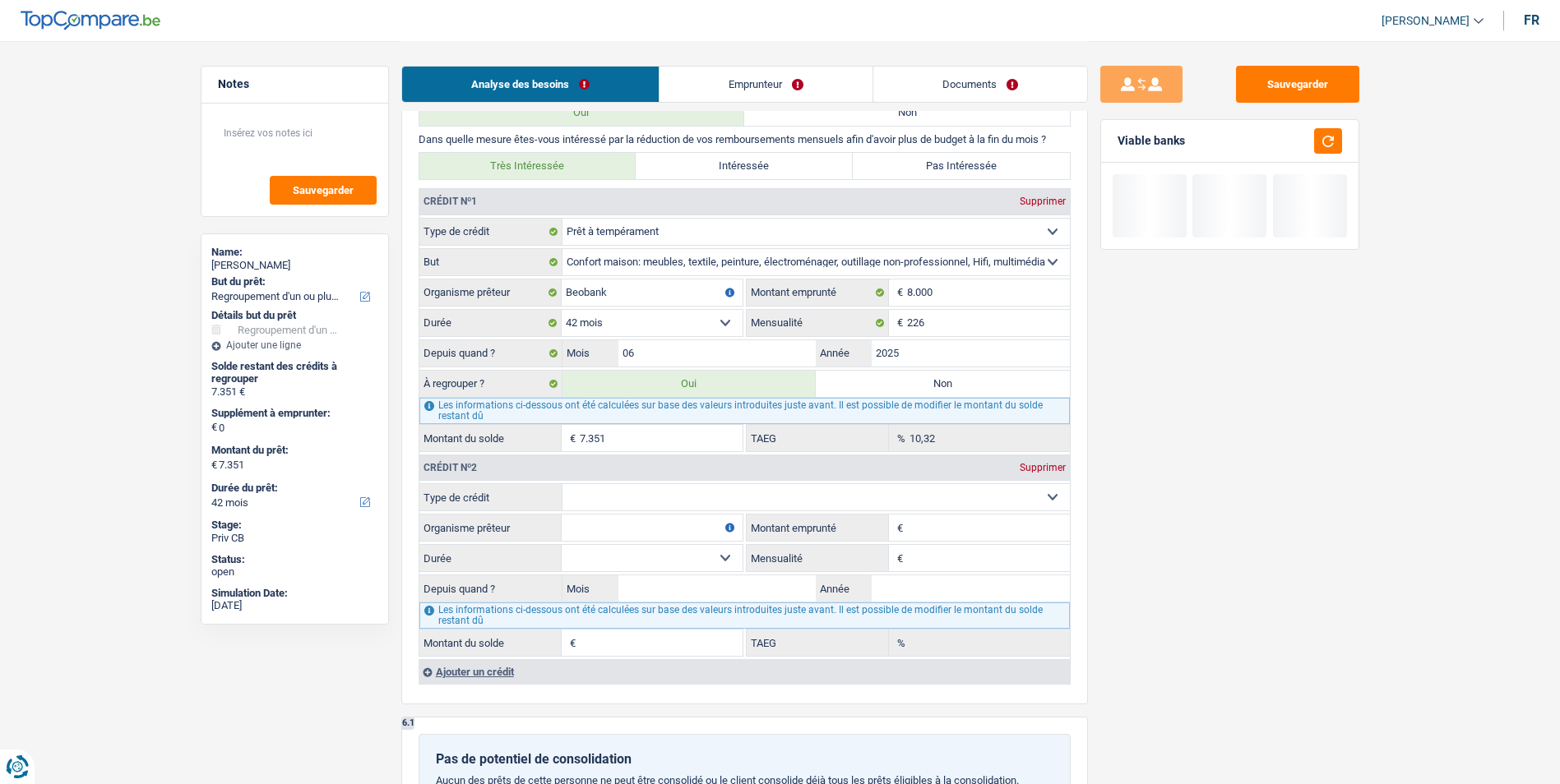
click at [685, 535] on input "Organisme prêteur" at bounding box center [652, 528] width 181 height 26
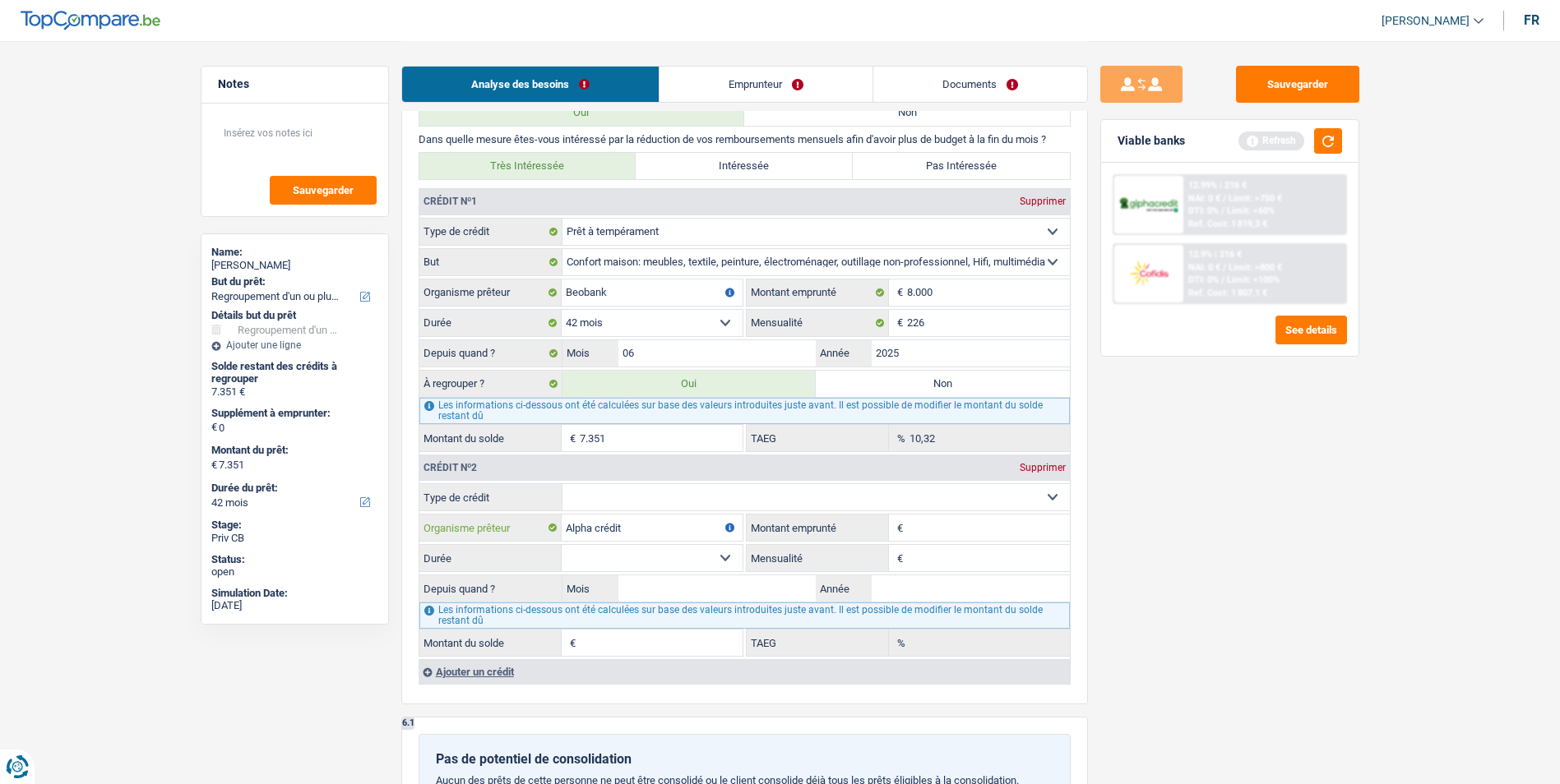
type input "Alpha crédit"
click at [692, 496] on select "Carte ou ouverture de crédit Prêt hypothécaire Vente à tempérament Prêt à tempé…" at bounding box center [817, 497] width 508 height 26
select select "personalLoan"
type input "0"
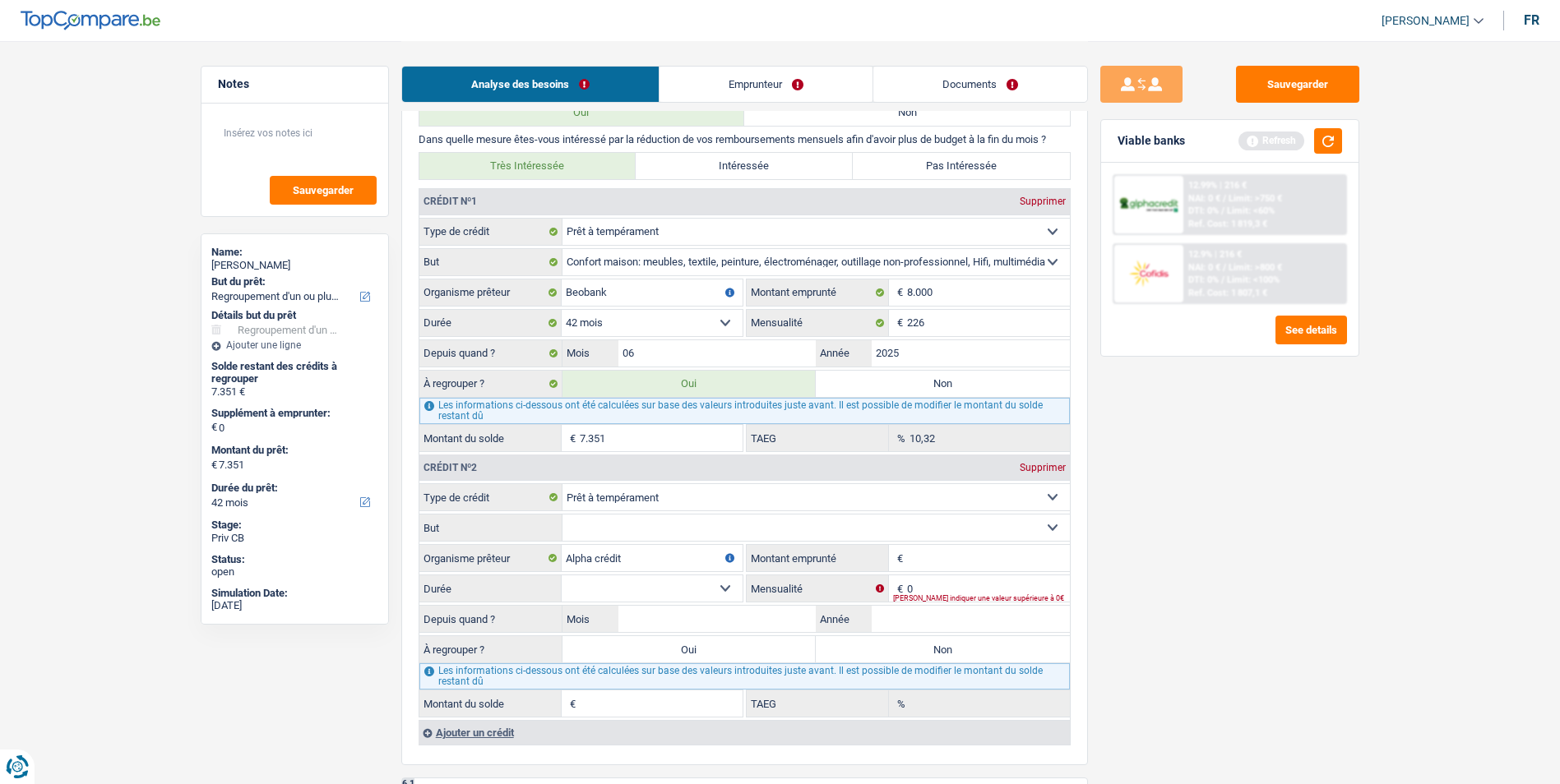
click at [818, 540] on select "Confort maison: meubles, textile, peinture, électroménager, outillage non-profe…" at bounding box center [817, 528] width 508 height 26
select select "homeFurnishingOrRelocation"
click at [563, 514] on select "Confort maison: meubles, textile, peinture, électroménager, outillage non-profe…" at bounding box center [817, 528] width 508 height 26
click at [939, 564] on input "Montant emprunté" at bounding box center [988, 558] width 163 height 26
type input "1.200"
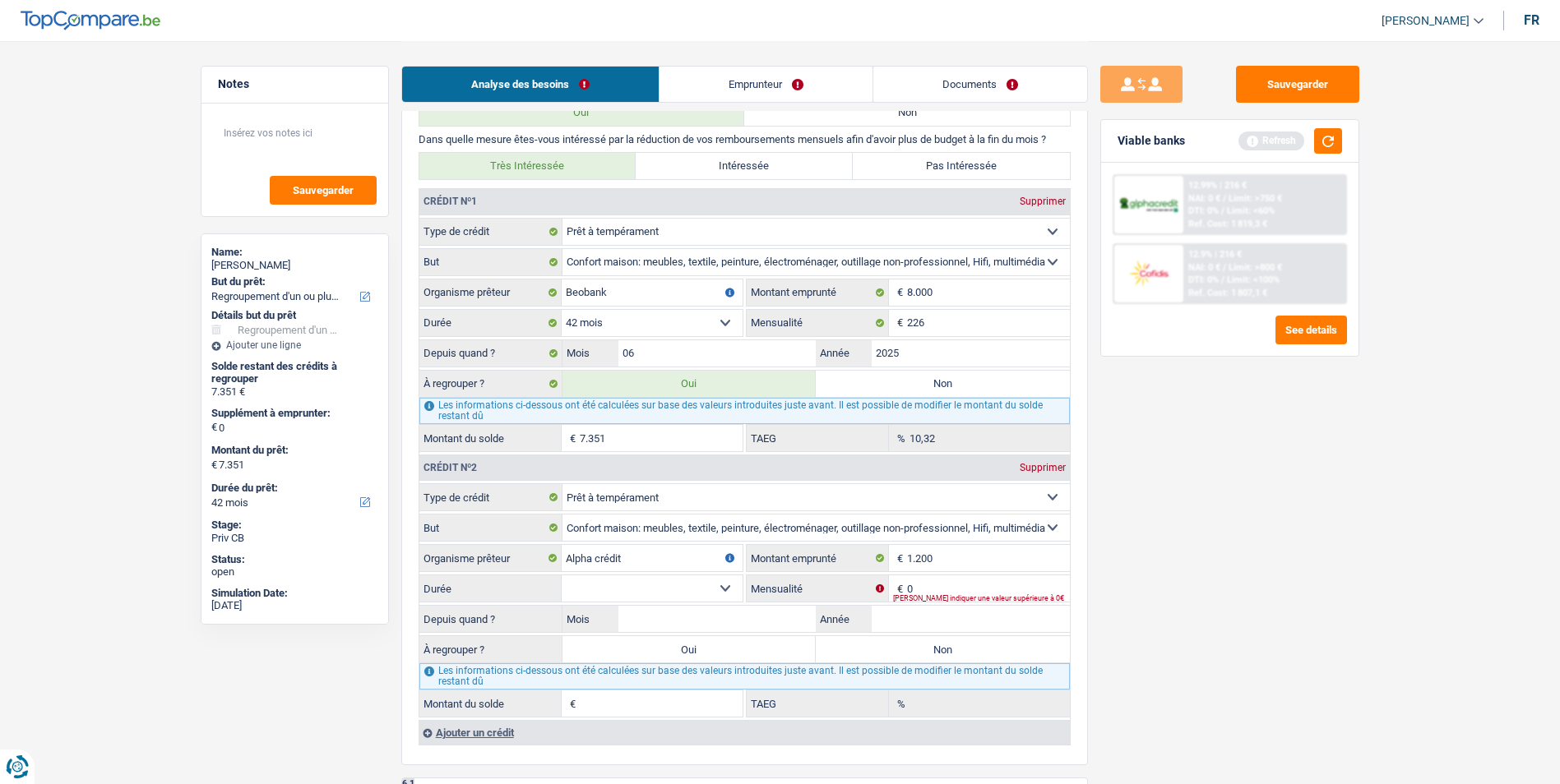
click at [731, 584] on select "12 mois 18 mois 24 mois Sélectionner une option" at bounding box center [652, 589] width 181 height 26
select select "24"
click at [562, 576] on select "12 mois 18 mois 24 mois Sélectionner une option" at bounding box center [652, 589] width 181 height 26
click at [931, 592] on input "0" at bounding box center [988, 589] width 163 height 26
type input "54"
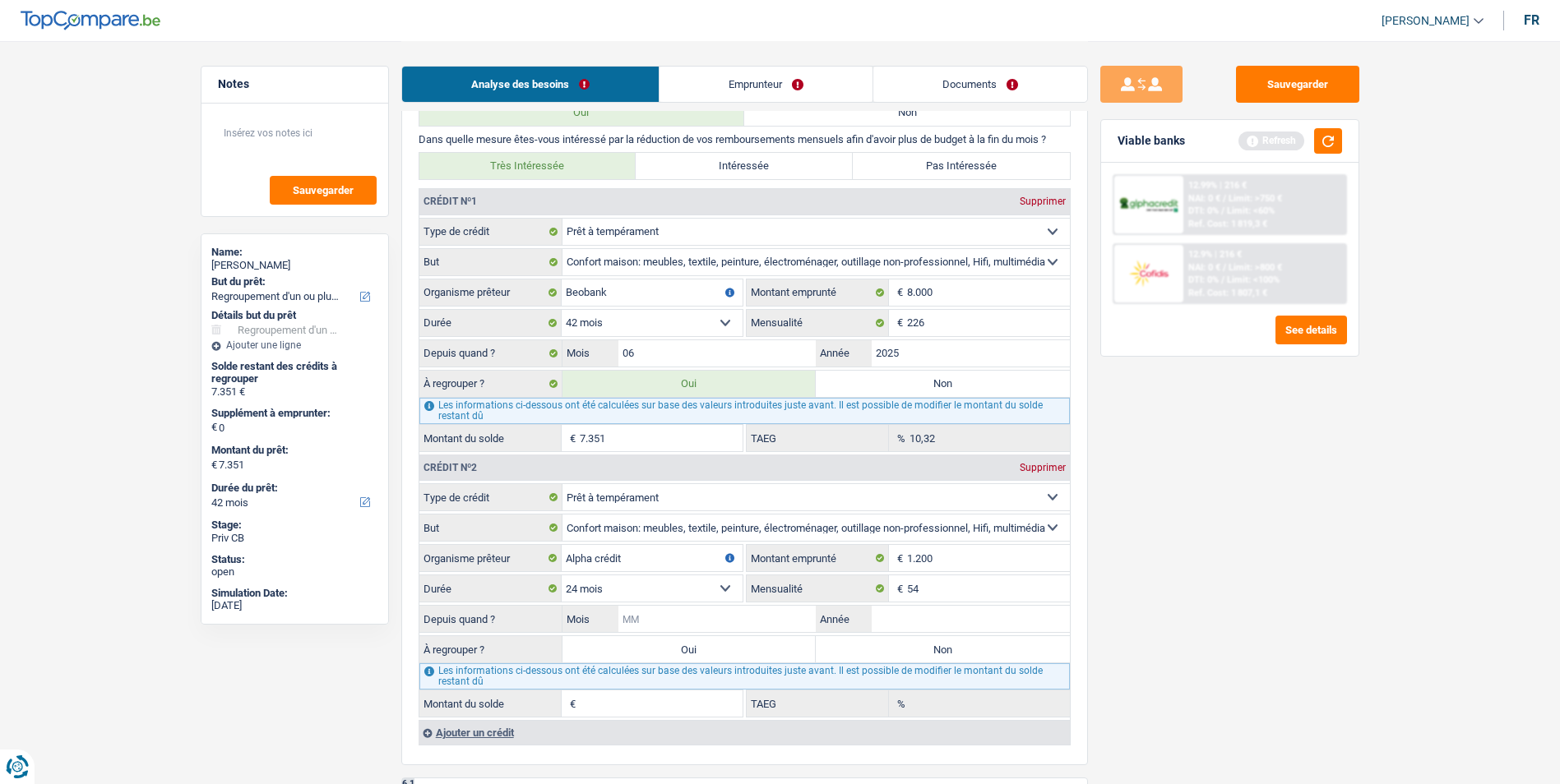
click at [762, 624] on input "Mois" at bounding box center [717, 619] width 198 height 26
type input "07"
type input "2025"
type input "1.060"
type input "7,76"
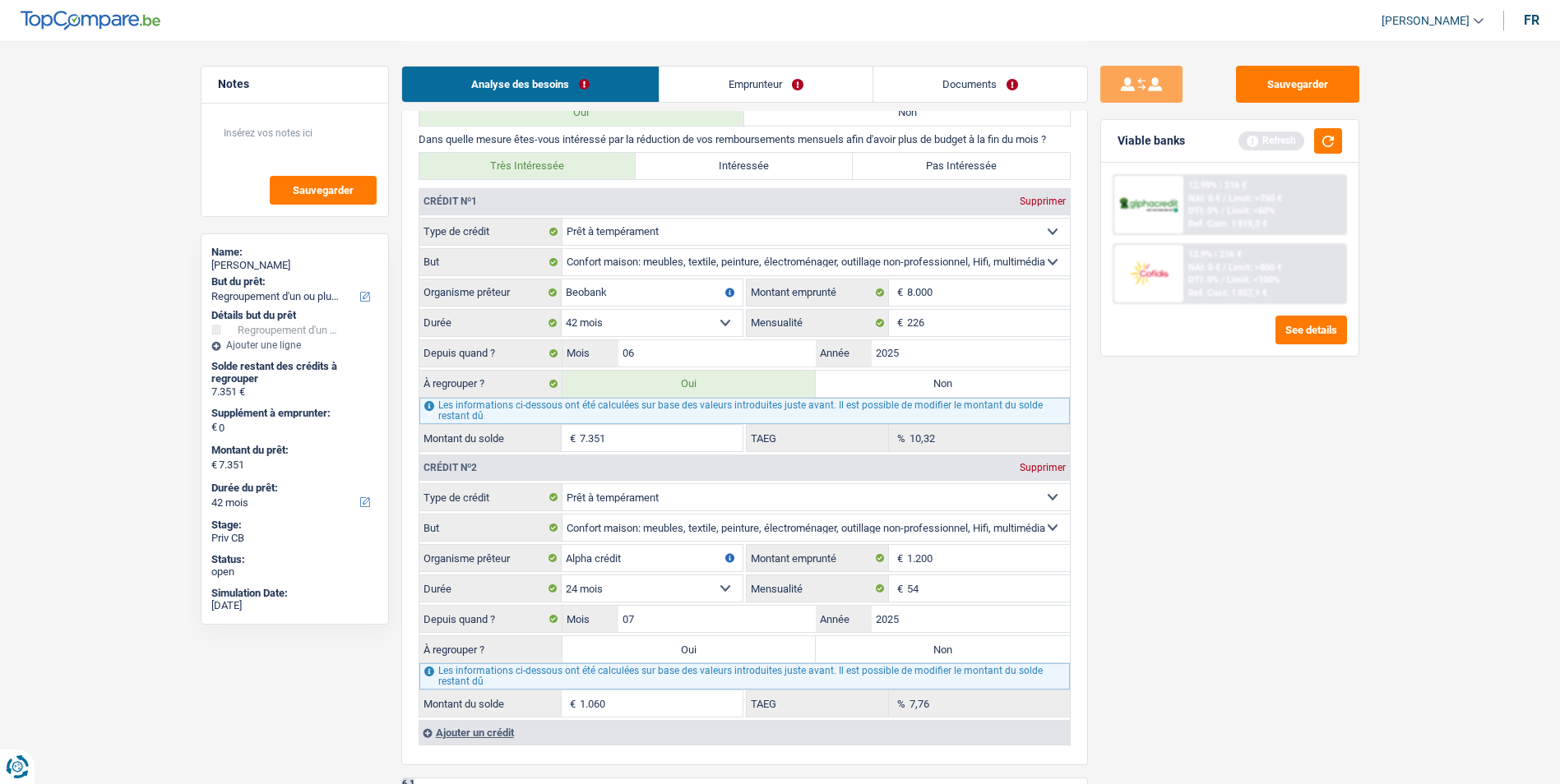
click at [912, 646] on label "Non" at bounding box center [943, 649] width 254 height 26
click at [912, 646] on input "Non" at bounding box center [943, 649] width 254 height 26
radio input "true"
click at [890, 389] on label "Non" at bounding box center [943, 384] width 254 height 26
click at [890, 389] on input "Non" at bounding box center [943, 384] width 254 height 26
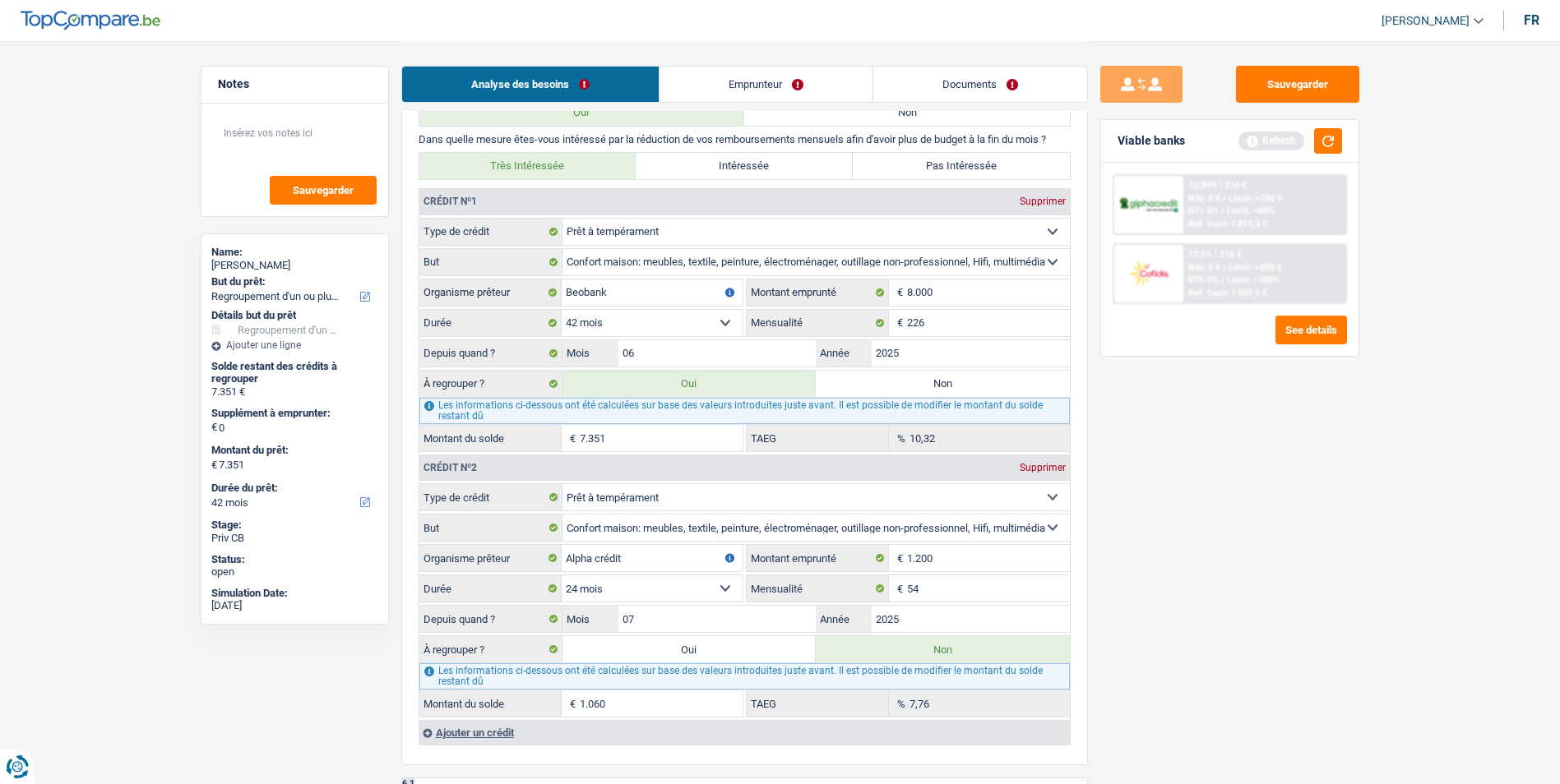
radio input "true"
select select
select select "24"
select select
type input "11.000"
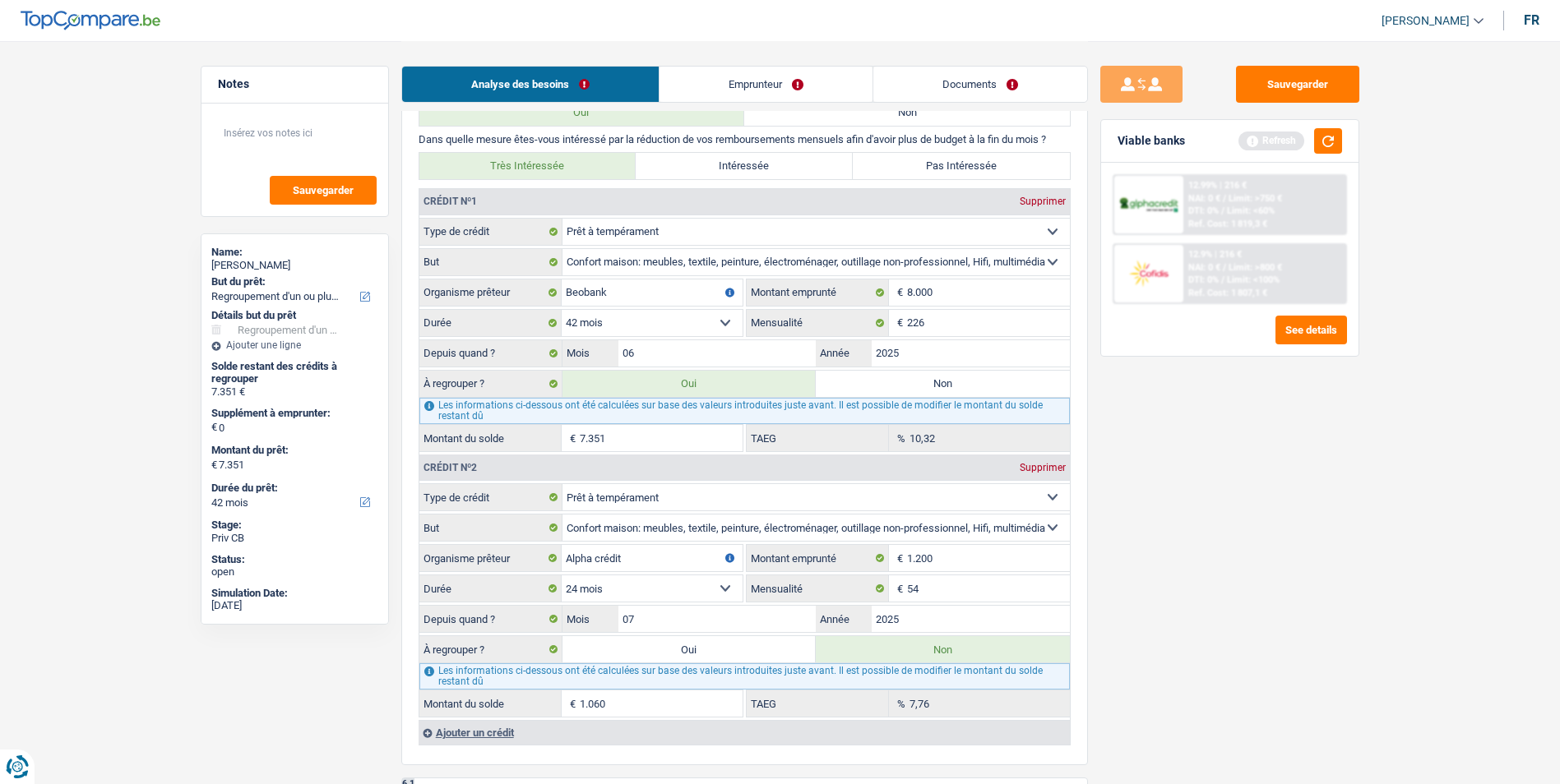
select select "24"
select select
type input "11.000"
select select "24"
radio input "false"
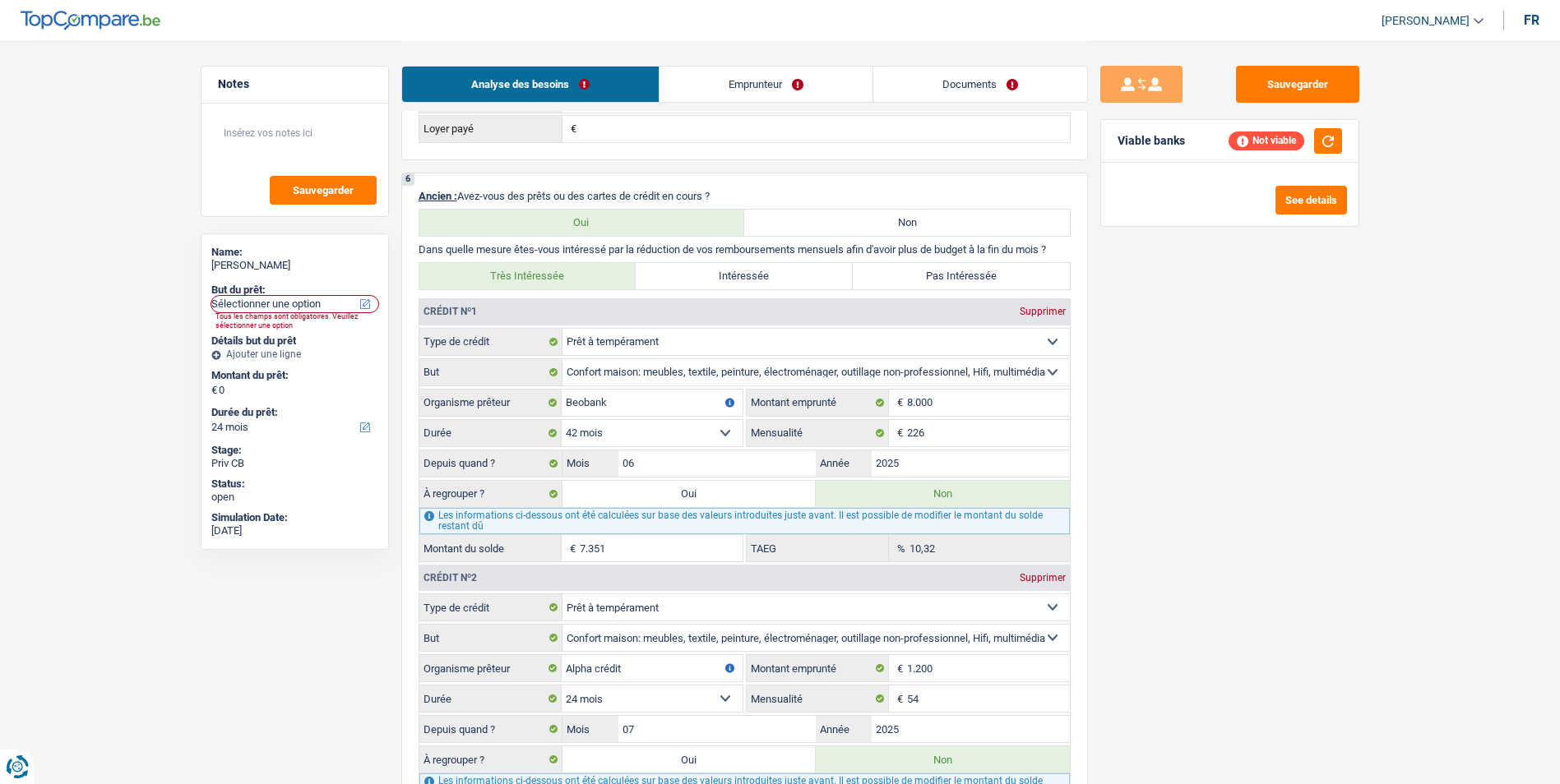
scroll to position [1068, 0]
